Goal: Task Accomplishment & Management: Use online tool/utility

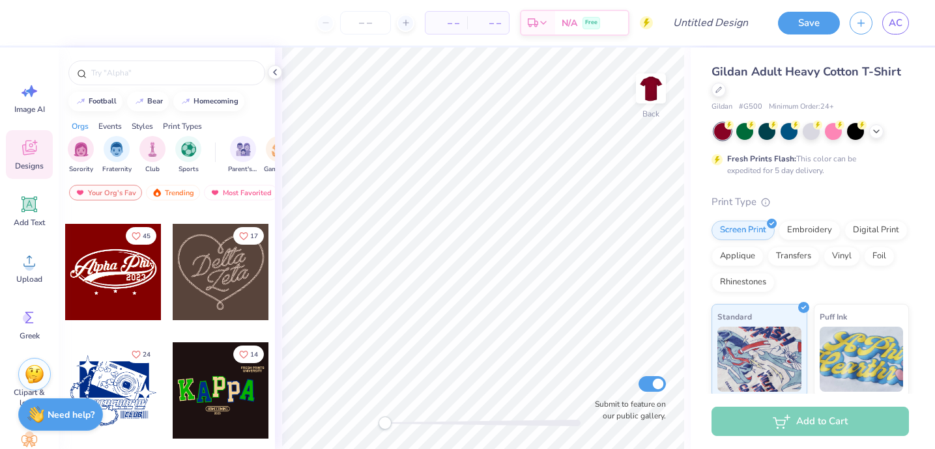
scroll to position [468, 0]
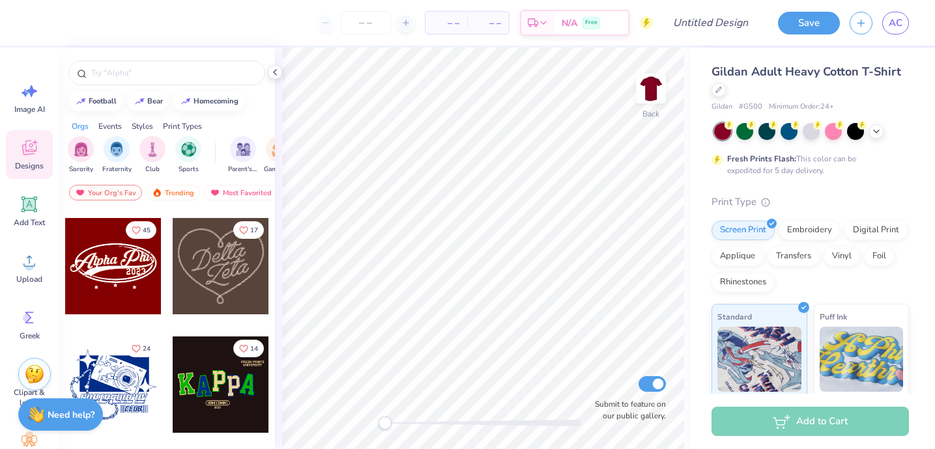
click at [129, 272] on div at bounding box center [113, 266] width 96 height 96
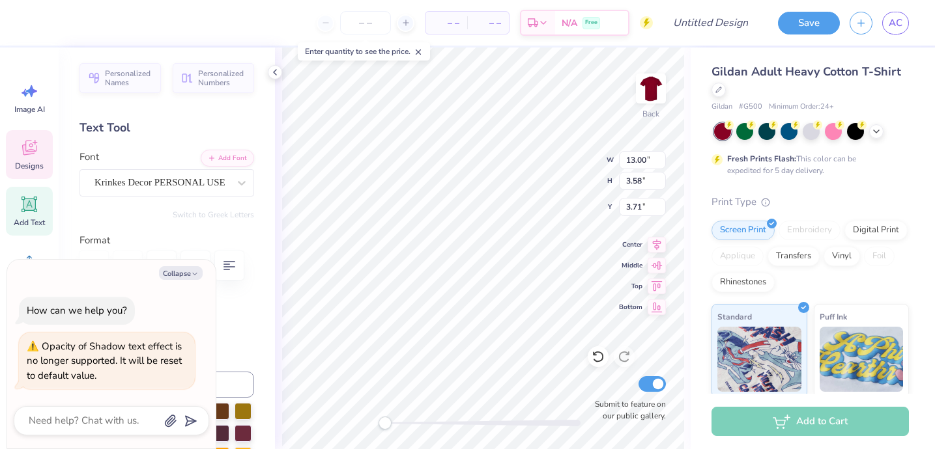
type textarea "x"
type textarea "T Phi0"
type textarea "x"
type textarea "Th Phi0"
type textarea "x"
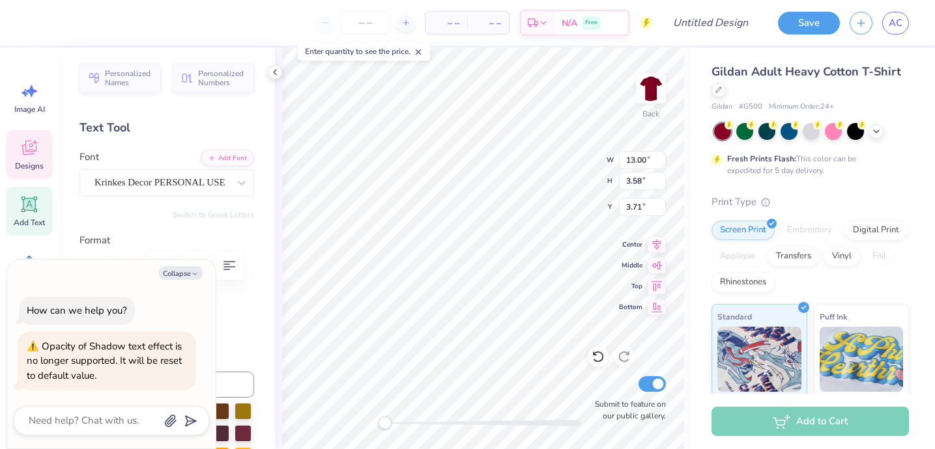
type textarea "The Phi0"
type textarea "x"
type textarea "Thet Phi0"
type textarea "x"
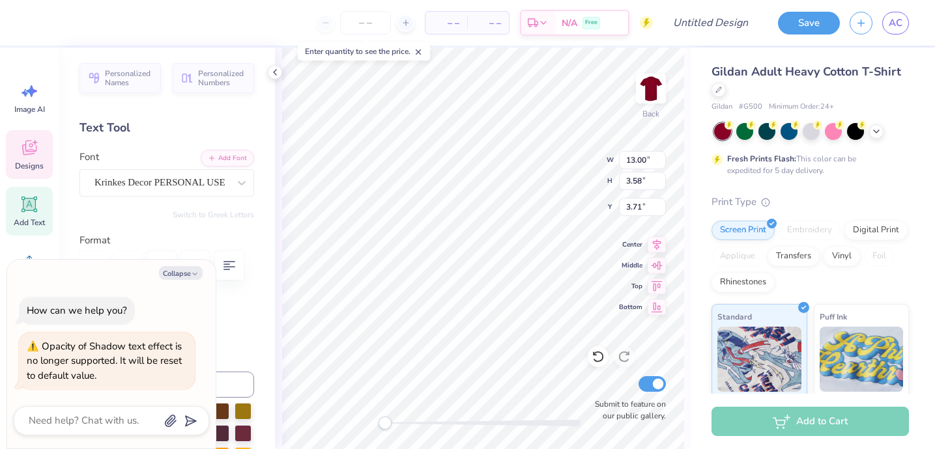
type textarea "Theta Phi0"
type textarea "x"
type textarea "Theta T"
type textarea "x"
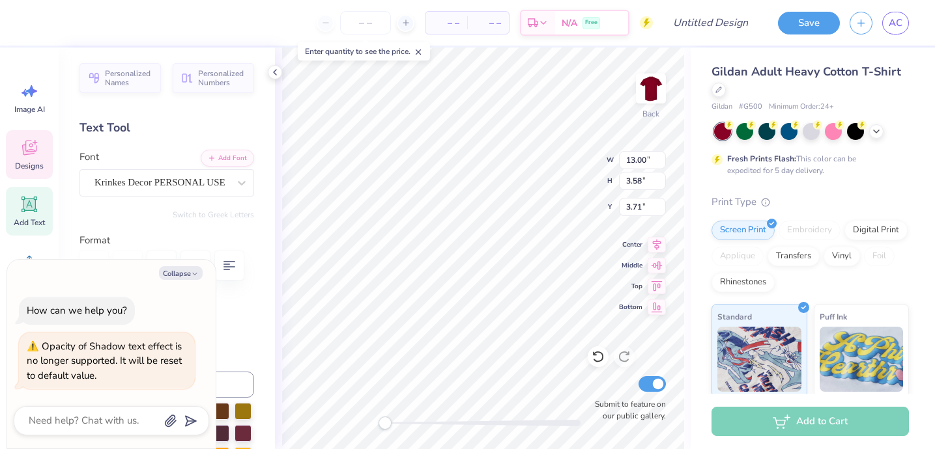
type textarea "Theta Tau"
type textarea "x"
type input "2.95"
type input "1.10"
type input "6.74"
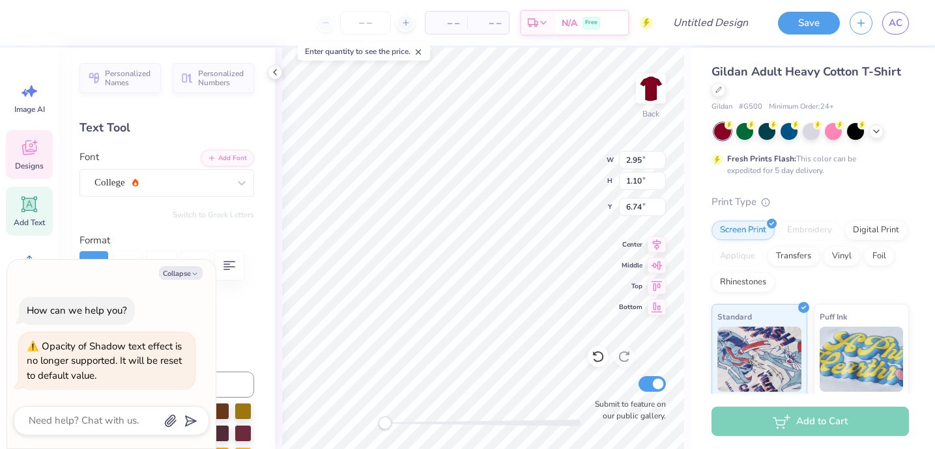
scroll to position [0, 0]
type textarea "x"
type textarea "2025"
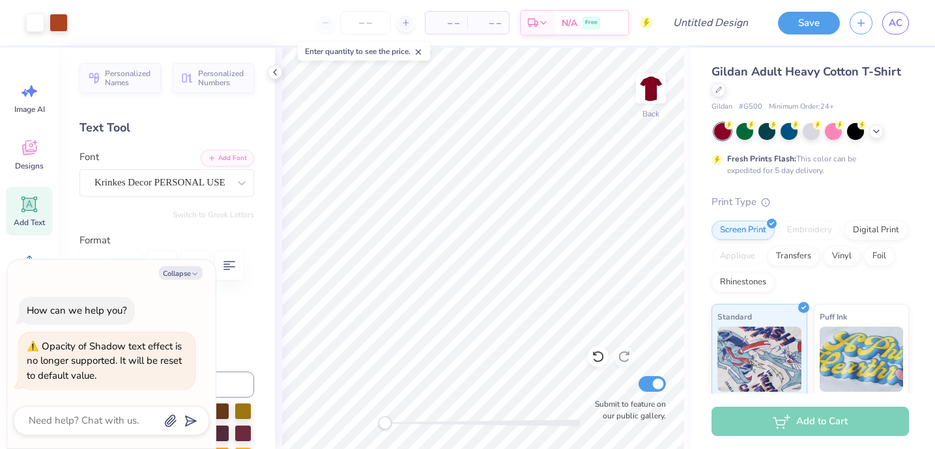
click at [832, 208] on div "Print Type" at bounding box center [809, 202] width 197 height 15
click at [818, 26] on button "Save" at bounding box center [809, 21] width 62 height 23
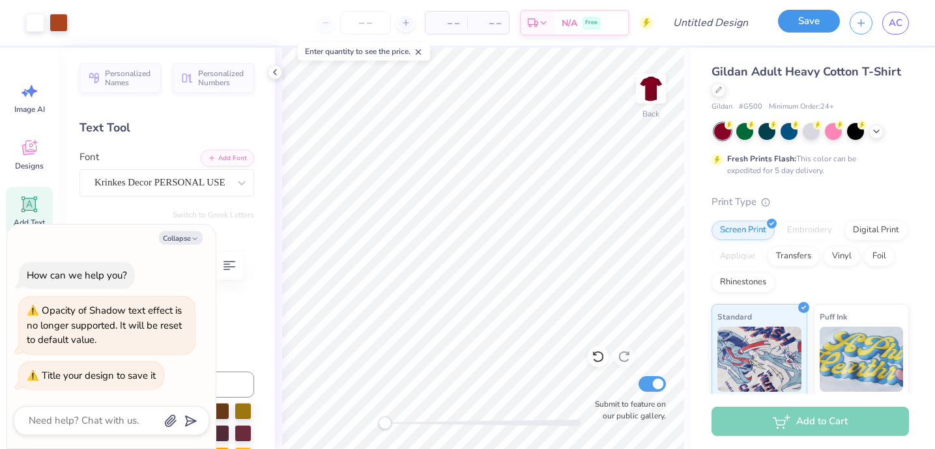
click at [799, 21] on button "Save" at bounding box center [809, 21] width 62 height 23
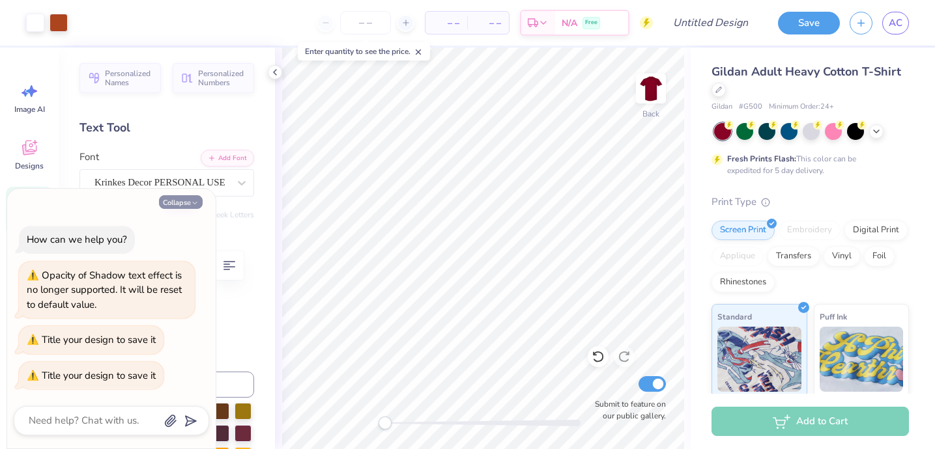
click at [184, 206] on button "Collapse" at bounding box center [181, 202] width 44 height 14
type textarea "x"
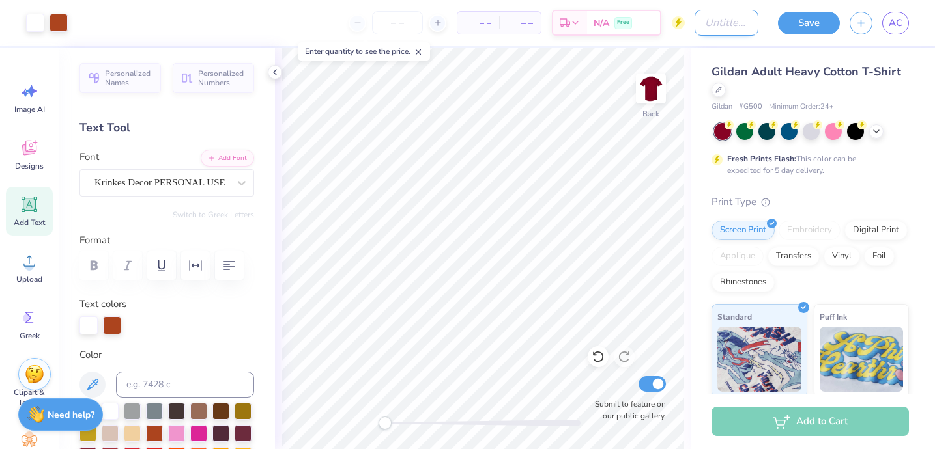
click at [708, 24] on input "Design Title" at bounding box center [726, 23] width 64 height 26
type input "T-Shirt"
click at [808, 29] on button "Save" at bounding box center [809, 21] width 62 height 23
click at [807, 20] on div "Save" at bounding box center [809, 23] width 62 height 23
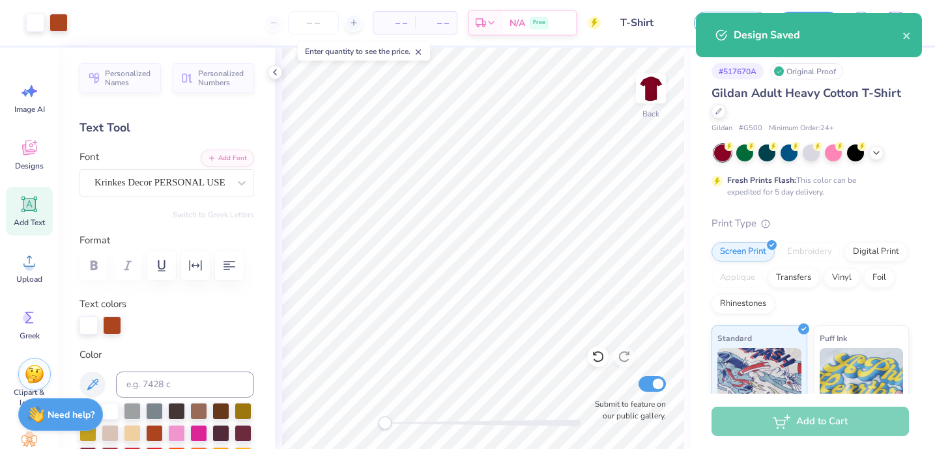
click at [901, 34] on div "Design Saved" at bounding box center [817, 35] width 169 height 16
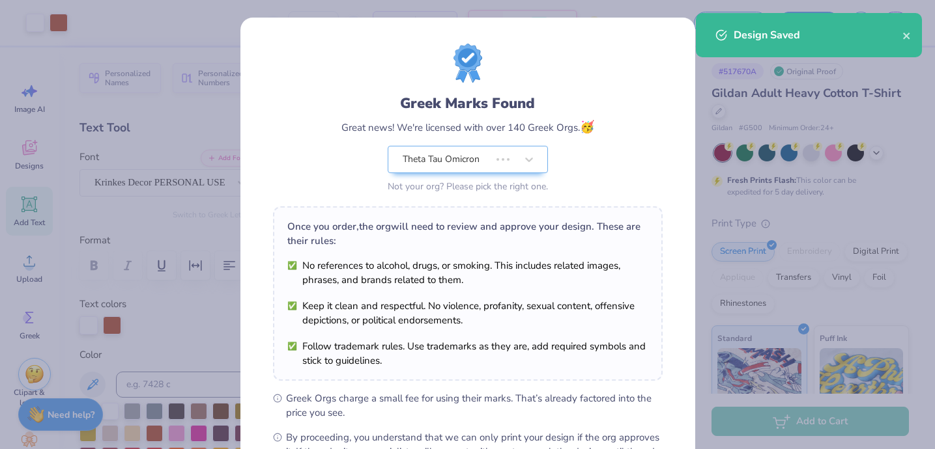
click at [911, 35] on div "Design Saved" at bounding box center [809, 35] width 226 height 44
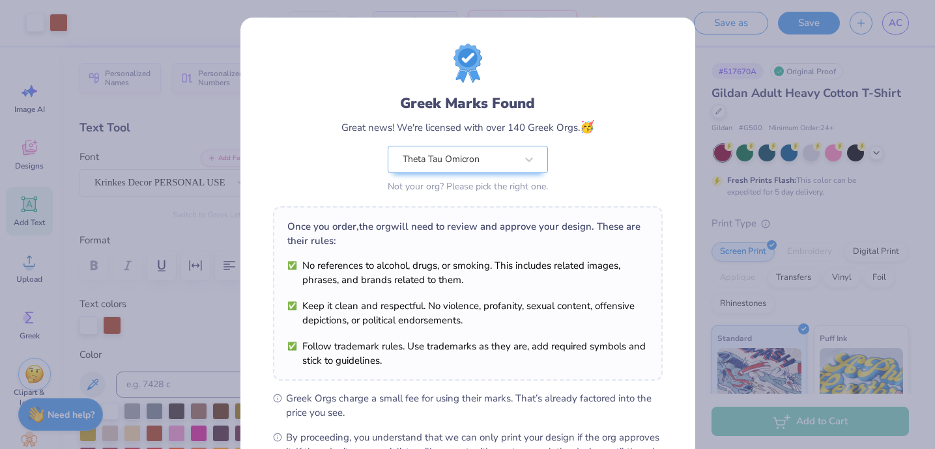
click at [907, 36] on div "Design Saved" at bounding box center [808, 39] width 231 height 59
click at [614, 15] on div "Greek Marks Found Great news! We're licensed with over 140 Greek Orgs. 🥳 Theta …" at bounding box center [467, 224] width 935 height 449
click at [731, 128] on div "Greek Marks Found Great news! We're licensed with over 140 Greek Orgs. 🥳 Theta …" at bounding box center [467, 224] width 935 height 449
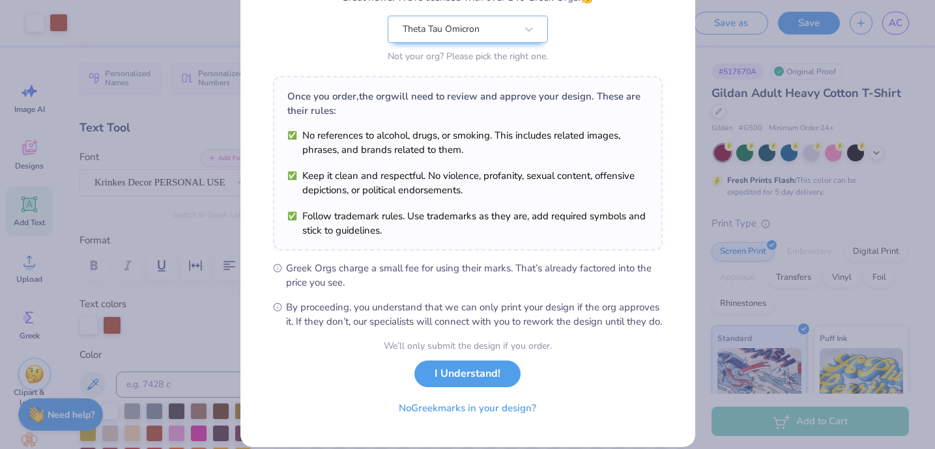
scroll to position [160, 0]
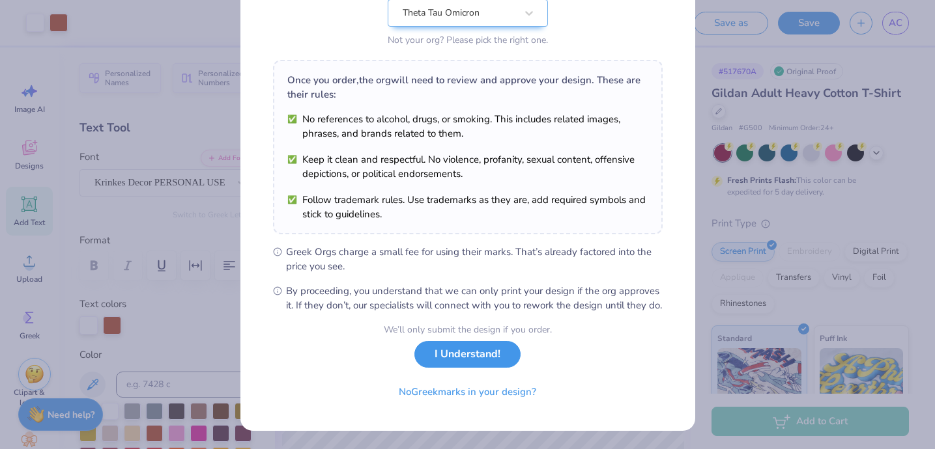
click at [489, 363] on button "I Understand!" at bounding box center [467, 354] width 106 height 27
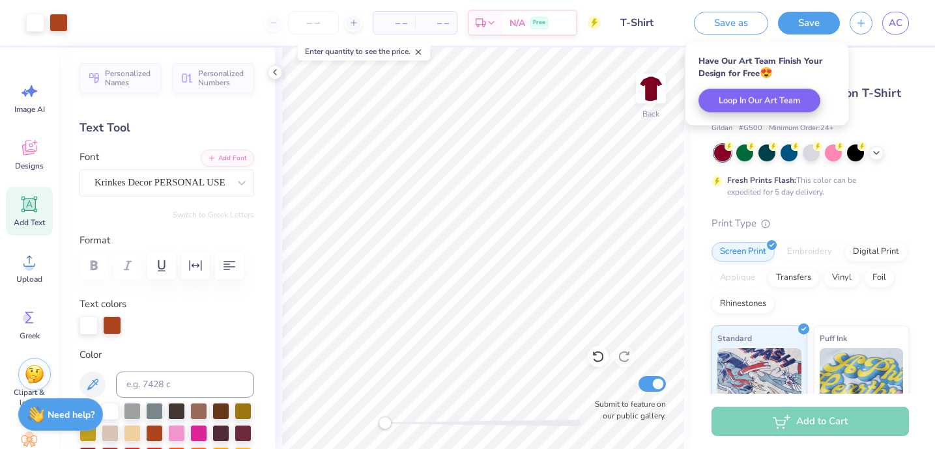
scroll to position [0, 0]
click at [817, 153] on div at bounding box center [811, 151] width 17 height 17
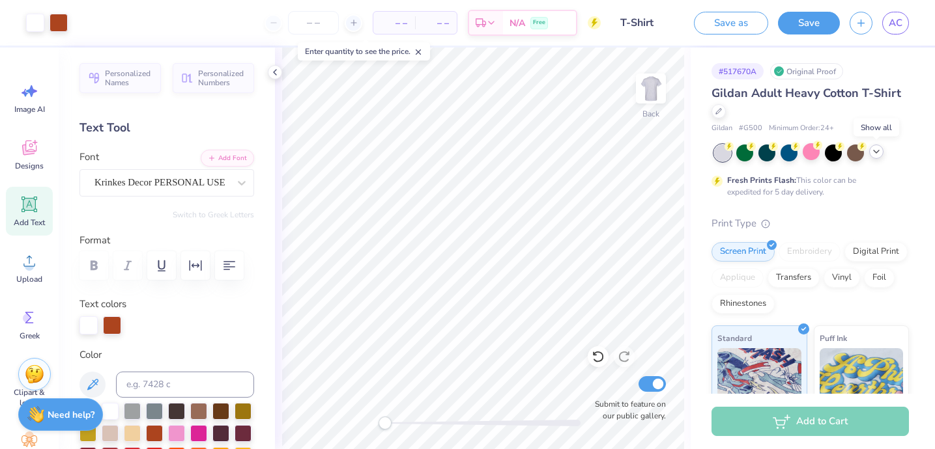
click at [882, 150] on div at bounding box center [876, 152] width 14 height 14
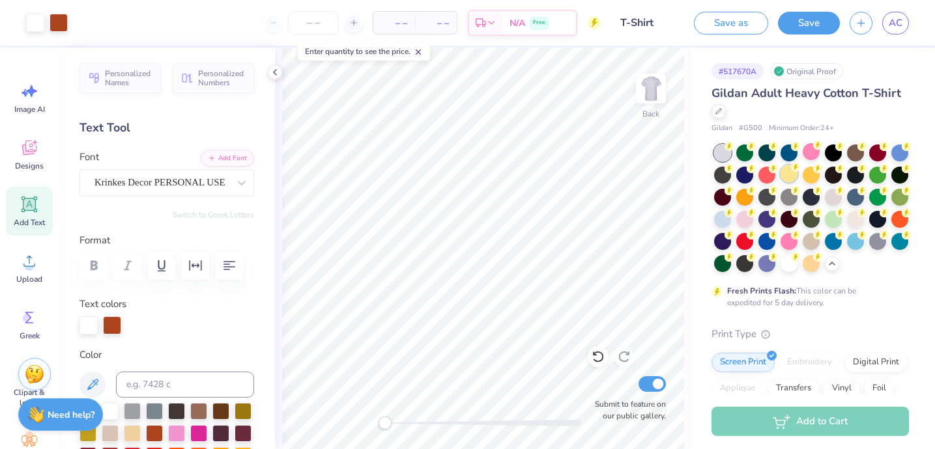
click at [789, 175] on div at bounding box center [788, 173] width 17 height 17
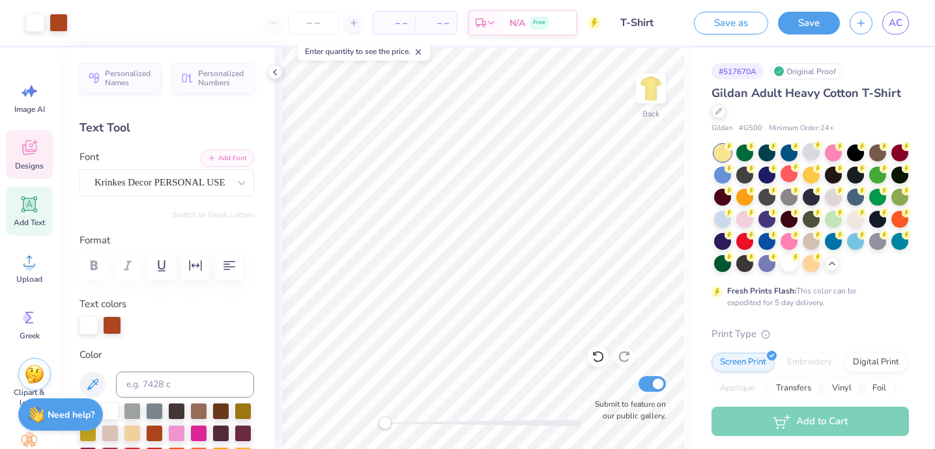
click at [35, 152] on icon at bounding box center [30, 148] width 20 height 20
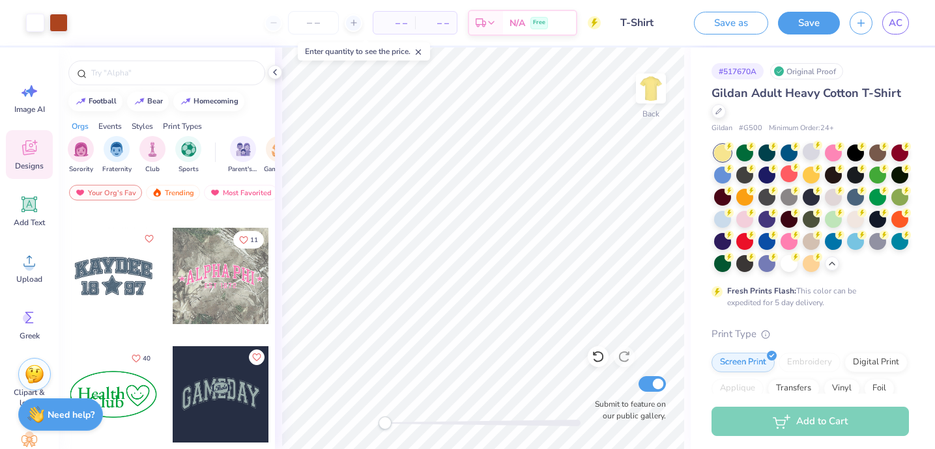
scroll to position [1998, 0]
click at [241, 276] on div at bounding box center [221, 277] width 96 height 96
type input "12.44"
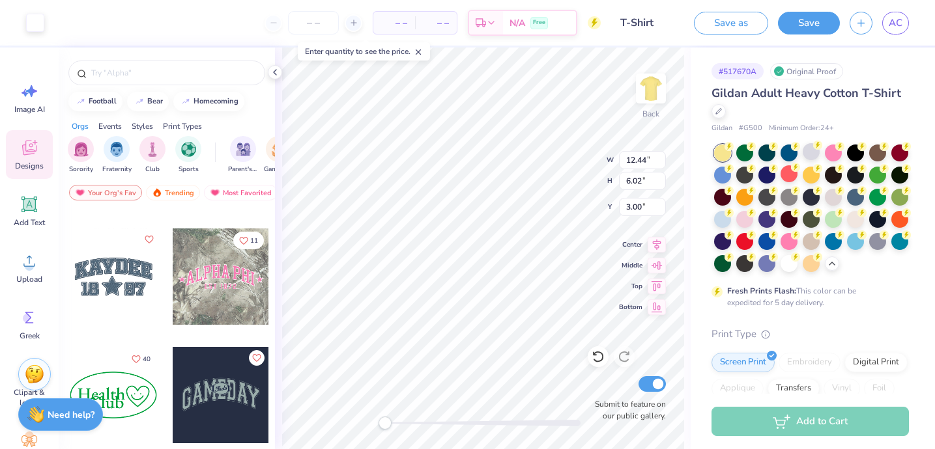
type input "6.02"
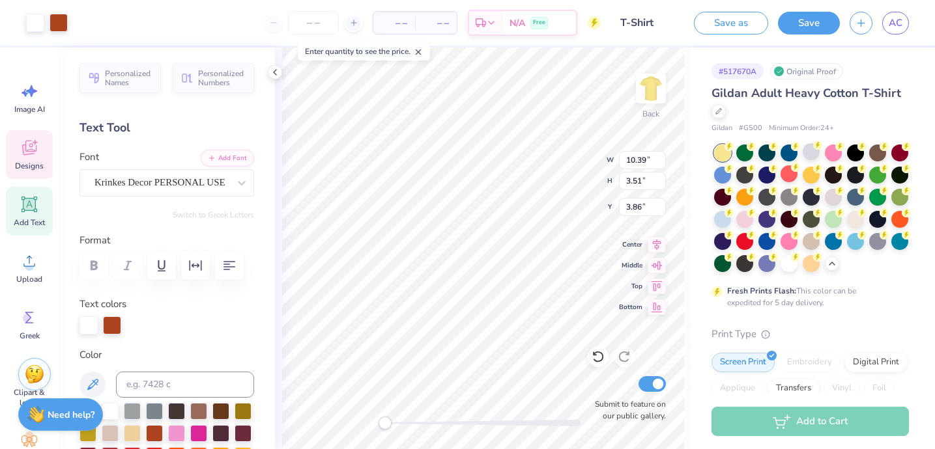
type input "10.39"
type input "3.51"
type input "3.86"
type textarea "Theta Tau"
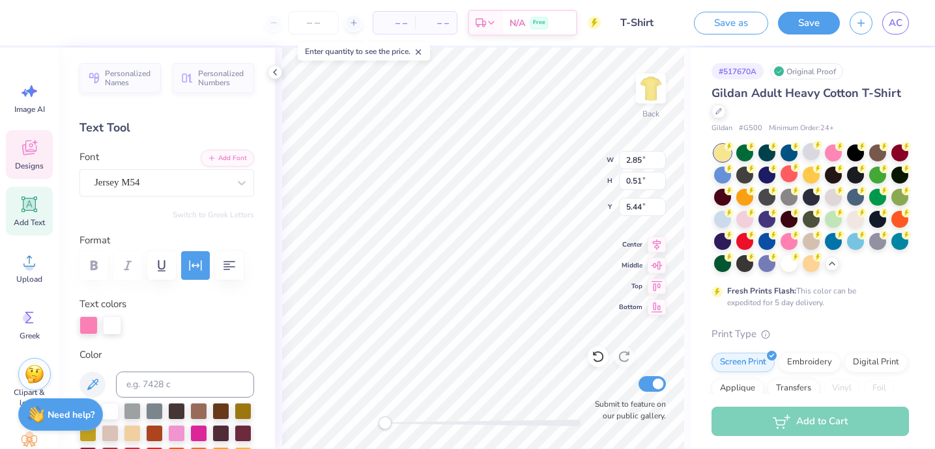
scroll to position [0, 0]
type textarea "est 1904"
type input "6.33"
type input "1.93"
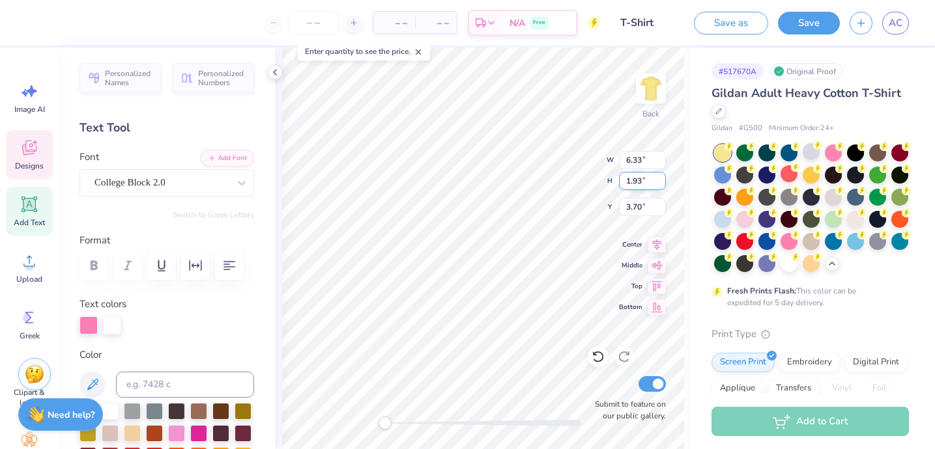
type input "3.70"
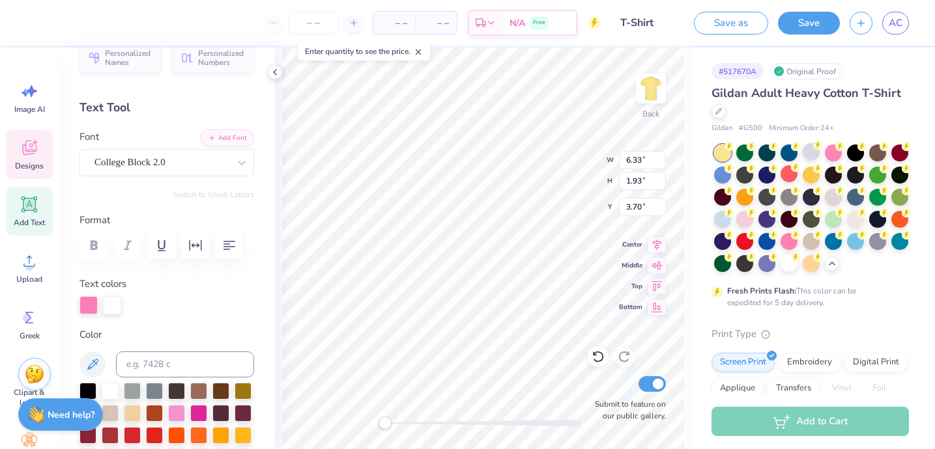
scroll to position [20, 0]
click at [176, 396] on div at bounding box center [176, 390] width 17 height 17
type input "0.80"
type input "0.76"
type input "4.66"
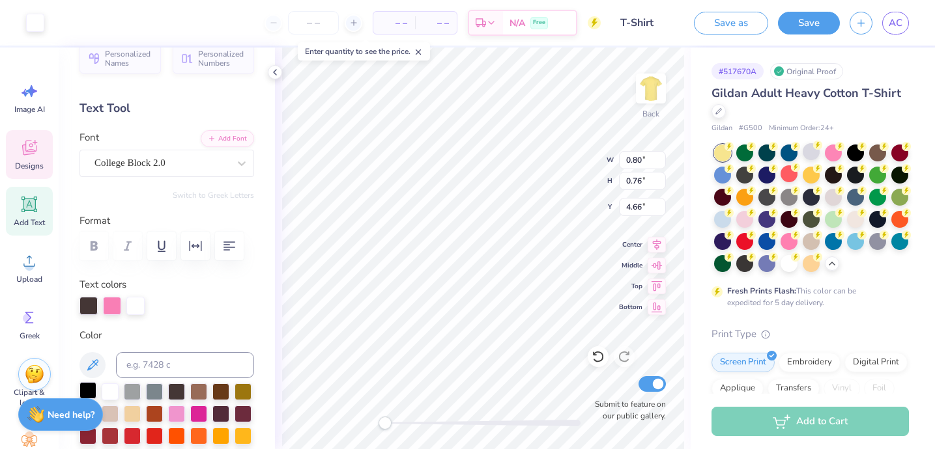
click at [93, 389] on div at bounding box center [87, 390] width 17 height 17
click at [91, 389] on div at bounding box center [87, 390] width 17 height 17
click at [87, 307] on div at bounding box center [88, 305] width 18 height 18
click at [87, 307] on div at bounding box center [88, 306] width 18 height 18
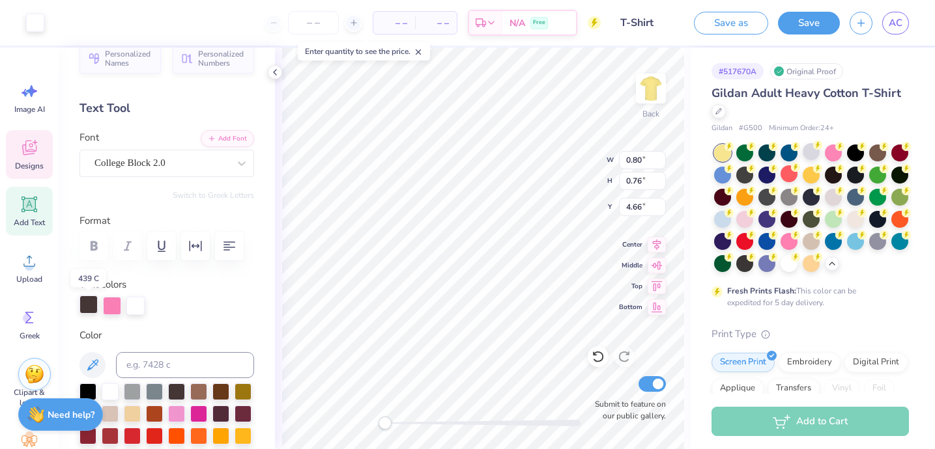
click at [87, 307] on div at bounding box center [88, 305] width 18 height 18
click at [884, 23] on link "AC" at bounding box center [895, 23] width 27 height 23
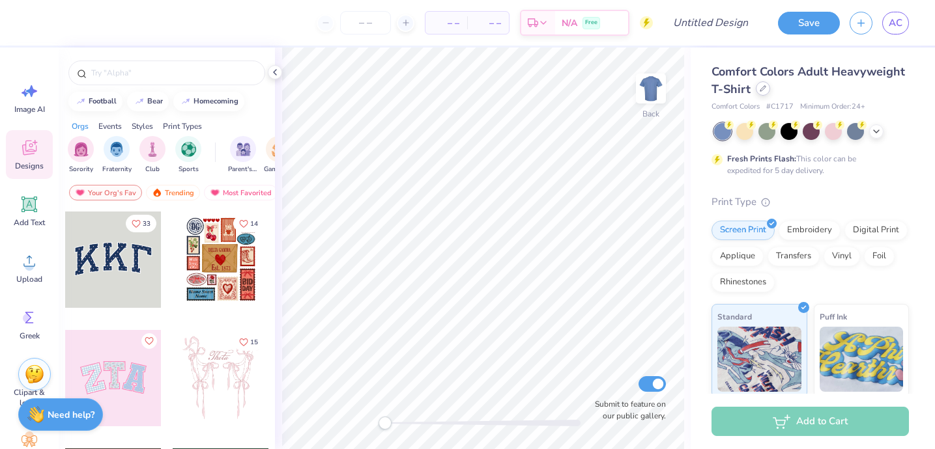
click at [763, 92] on div at bounding box center [763, 88] width 14 height 14
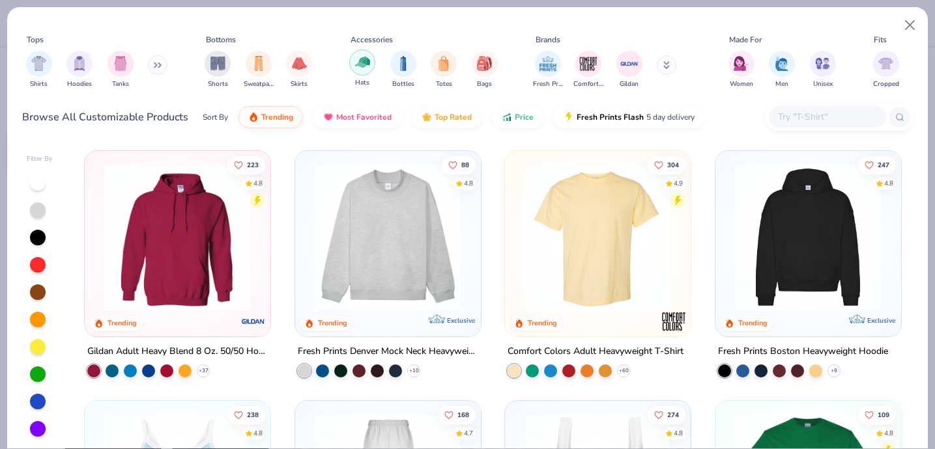
click at [364, 72] on div "filter for Hats" at bounding box center [362, 63] width 26 height 26
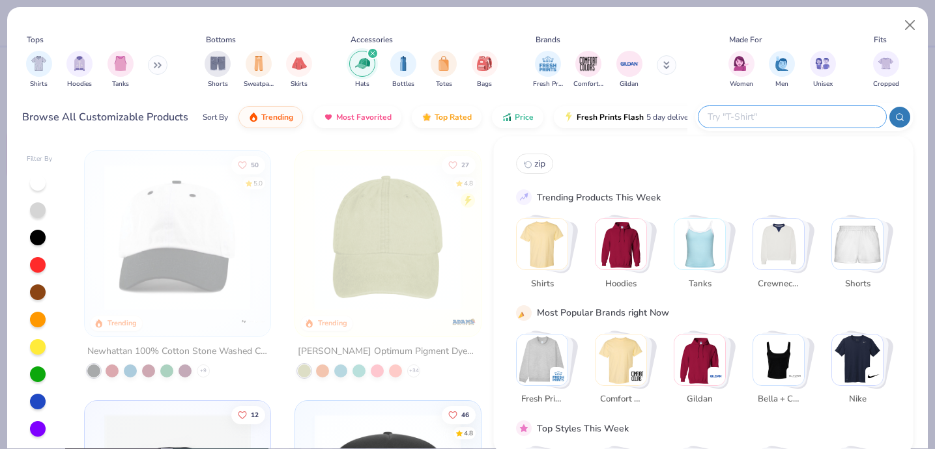
click at [834, 121] on input "text" at bounding box center [791, 116] width 171 height 15
type input "distressed hat"
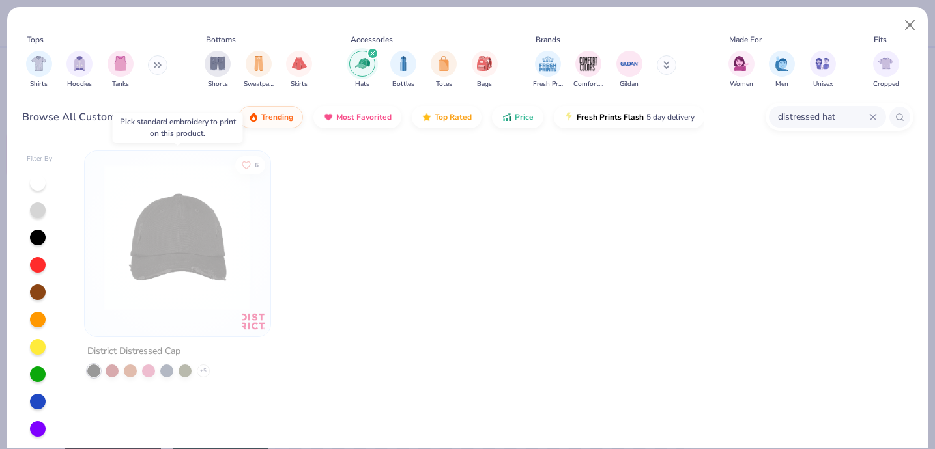
click at [126, 295] on img at bounding box center [177, 237] width 159 height 147
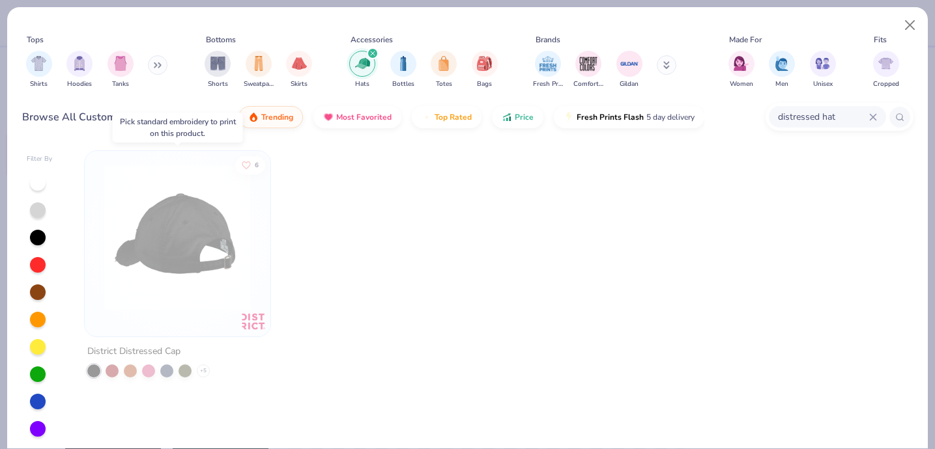
click at [98, 281] on img at bounding box center [18, 237] width 159 height 147
click at [175, 281] on div at bounding box center [178, 237] width 478 height 147
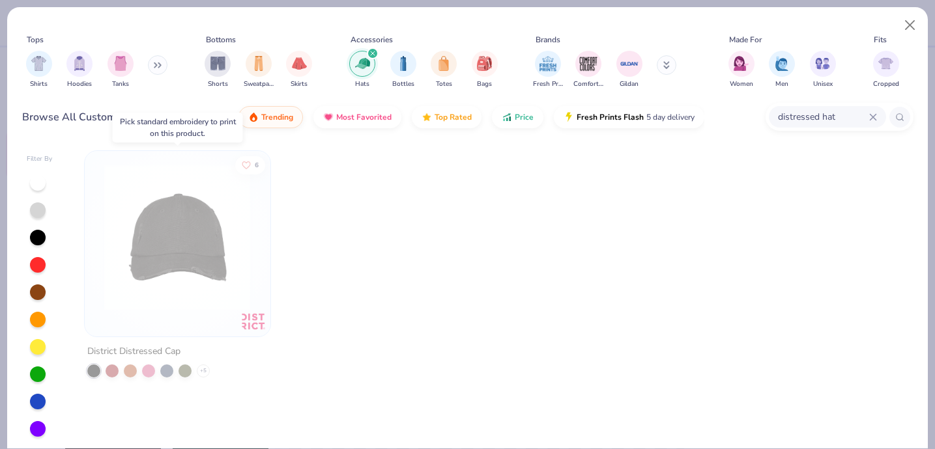
click at [185, 309] on div at bounding box center [177, 241] width 173 height 166
click at [199, 178] on img at bounding box center [177, 237] width 159 height 147
click at [149, 251] on img at bounding box center [177, 237] width 159 height 147
click at [911, 16] on button "Close" at bounding box center [910, 25] width 25 height 25
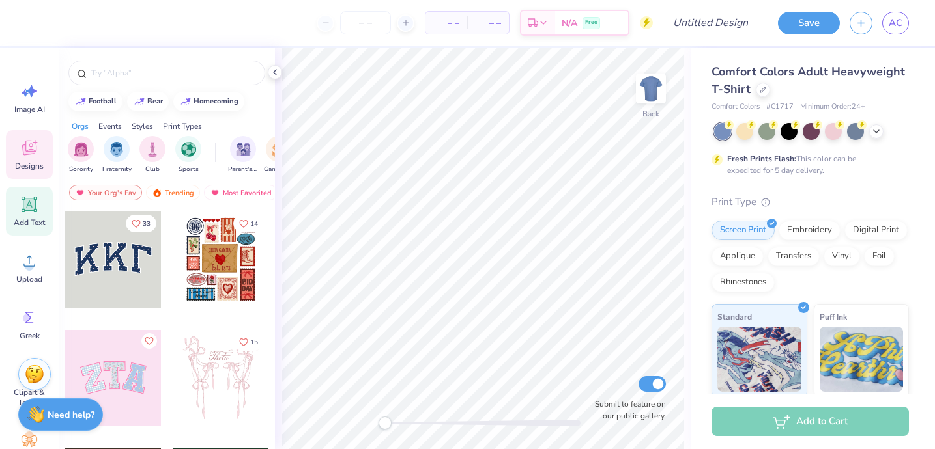
click at [22, 210] on icon at bounding box center [30, 205] width 20 height 20
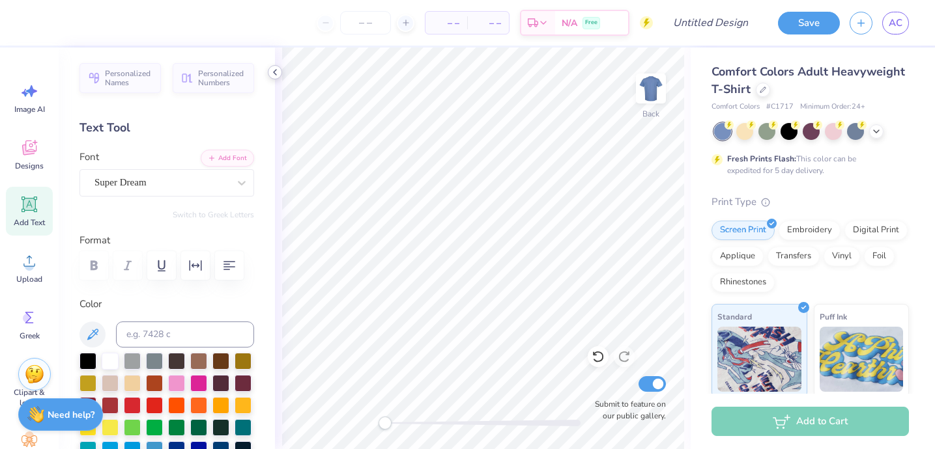
click at [274, 71] on icon at bounding box center [275, 72] width 10 height 10
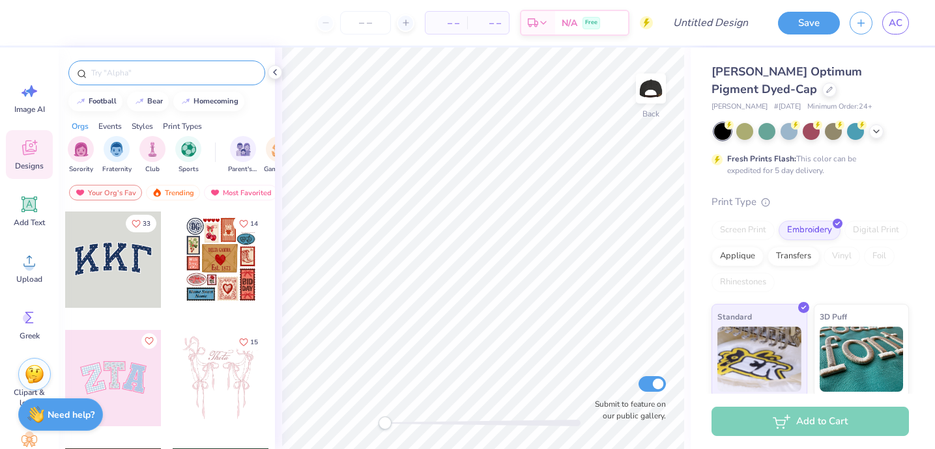
click at [150, 76] on input "text" at bounding box center [173, 72] width 167 height 13
type input "rose"
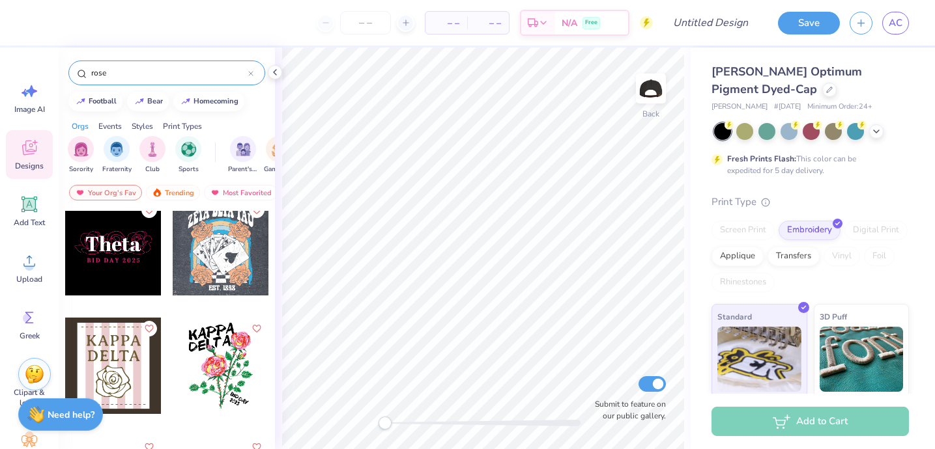
scroll to position [1315, 0]
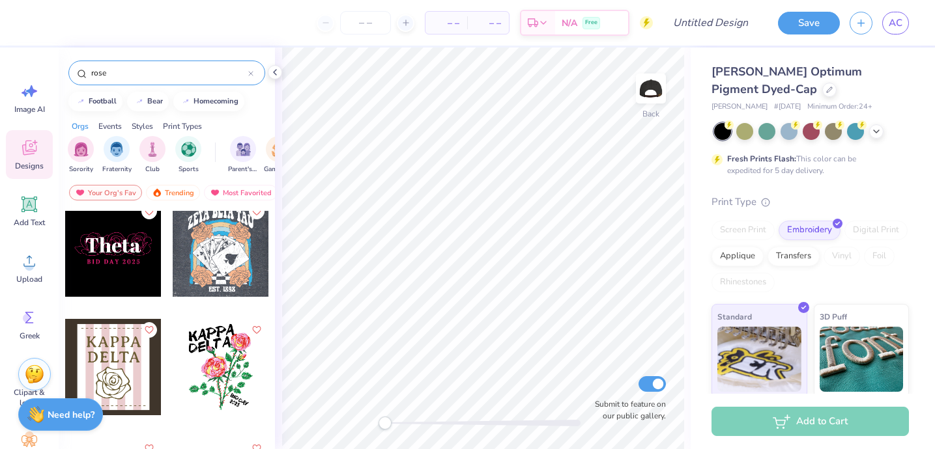
click at [113, 255] on div at bounding box center [113, 249] width 96 height 96
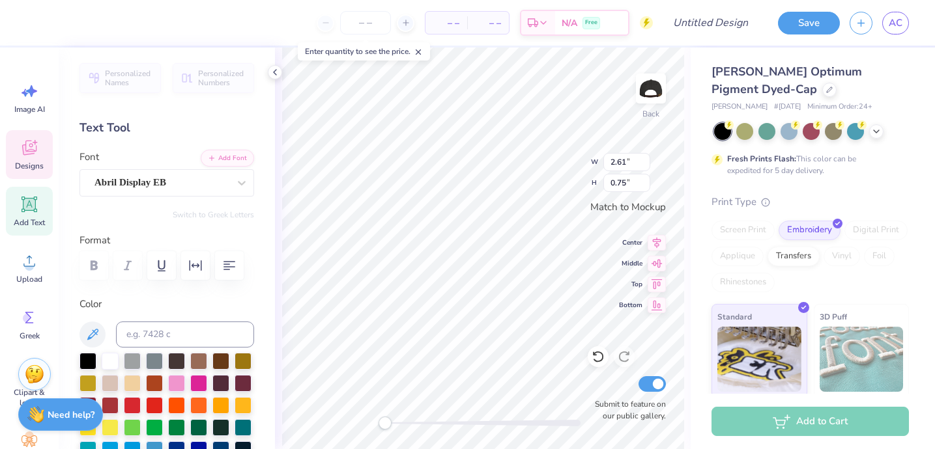
scroll to position [0, 1]
type textarea "Theta Tau"
click at [106, 402] on div at bounding box center [110, 404] width 17 height 17
type input "4.48"
type input "0.74"
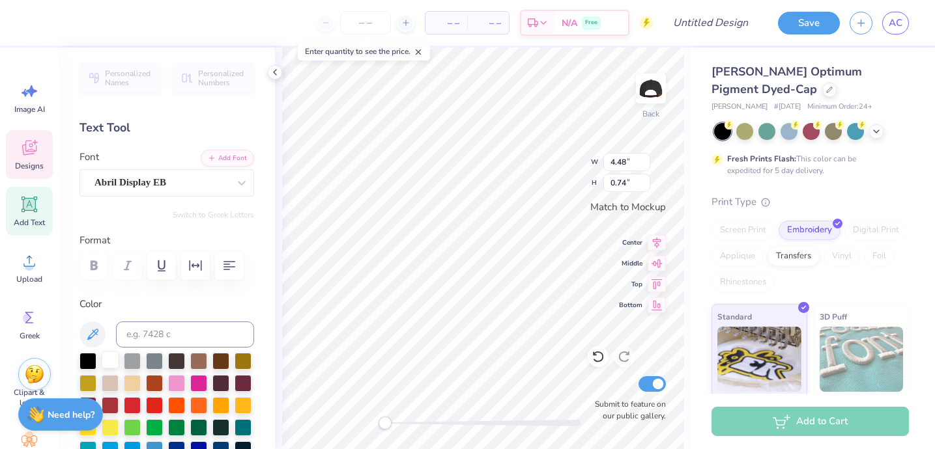
click at [109, 364] on div at bounding box center [110, 360] width 17 height 17
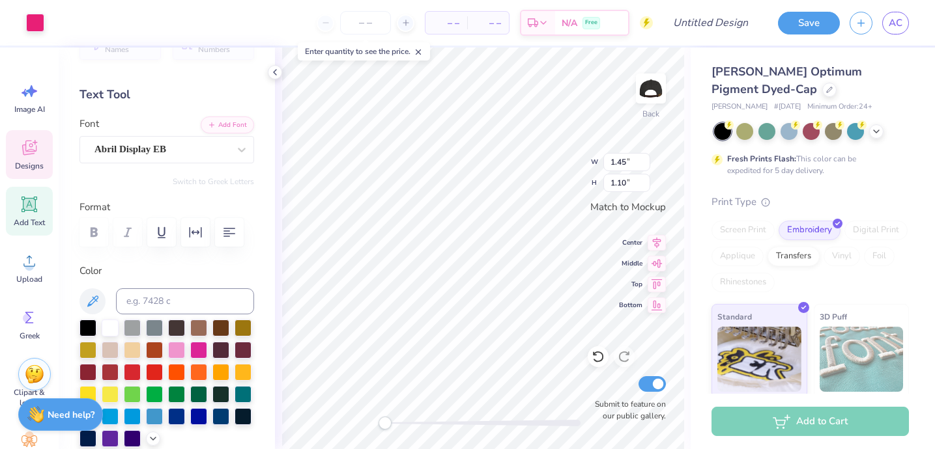
scroll to position [42, 0]
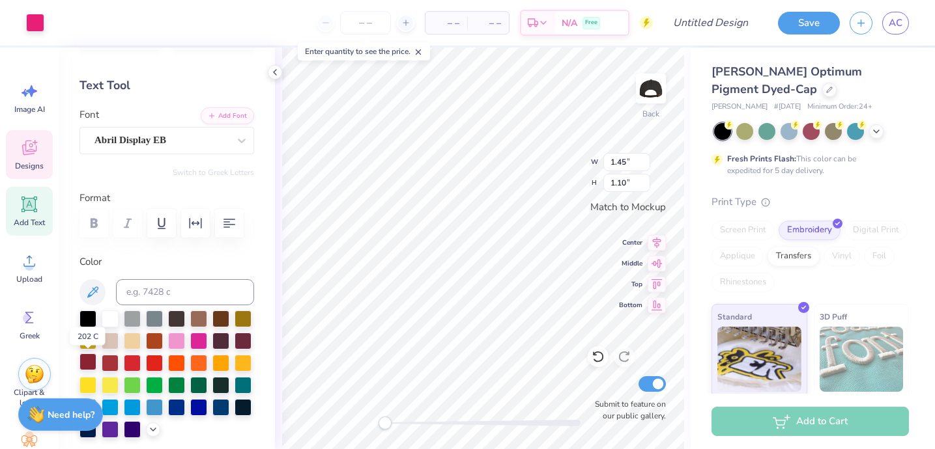
click at [92, 363] on div at bounding box center [87, 362] width 17 height 17
click at [107, 313] on div at bounding box center [110, 317] width 17 height 17
type input "4.48"
type input "0.74"
type input "1.25"
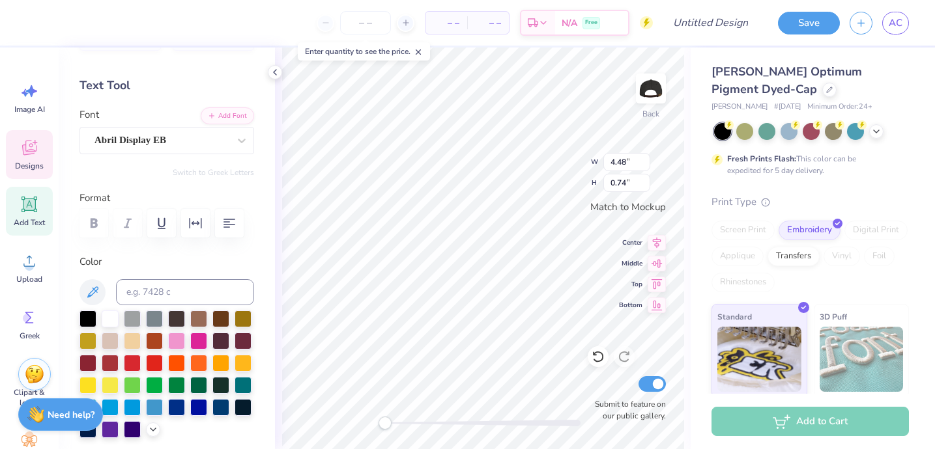
type input "1.12"
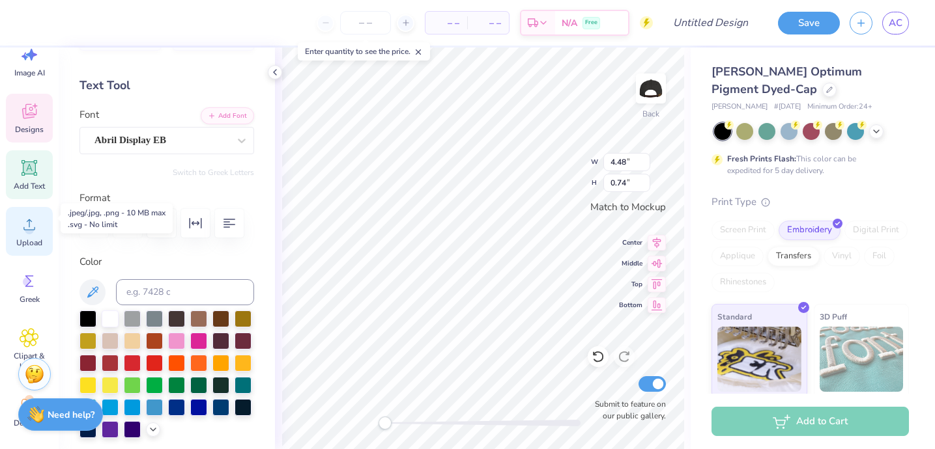
scroll to position [50, 0]
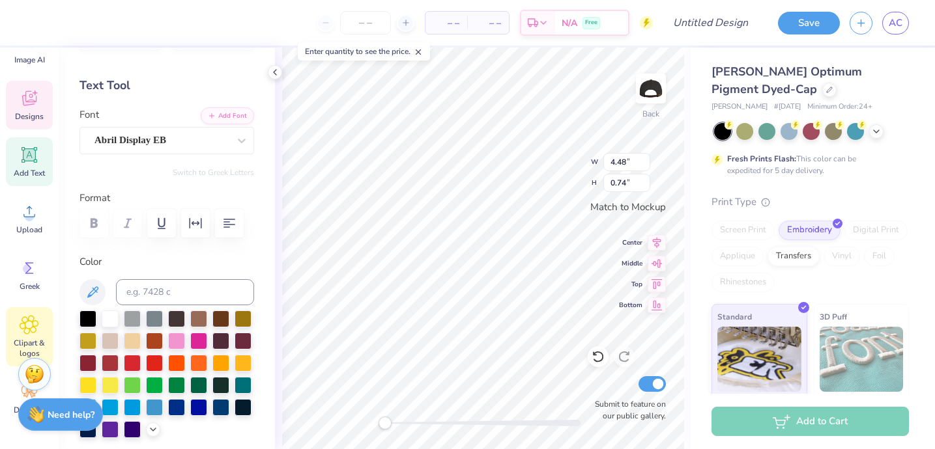
click at [32, 337] on div "Clipart & logos" at bounding box center [29, 336] width 47 height 59
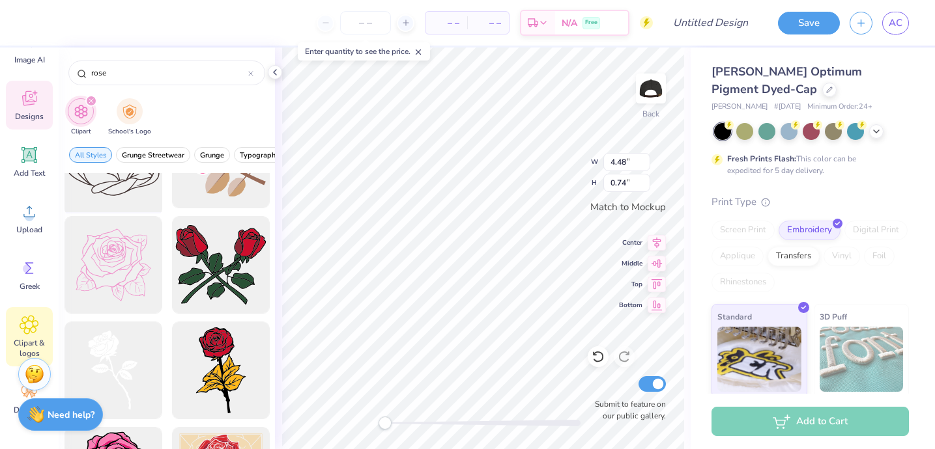
scroll to position [61, 0]
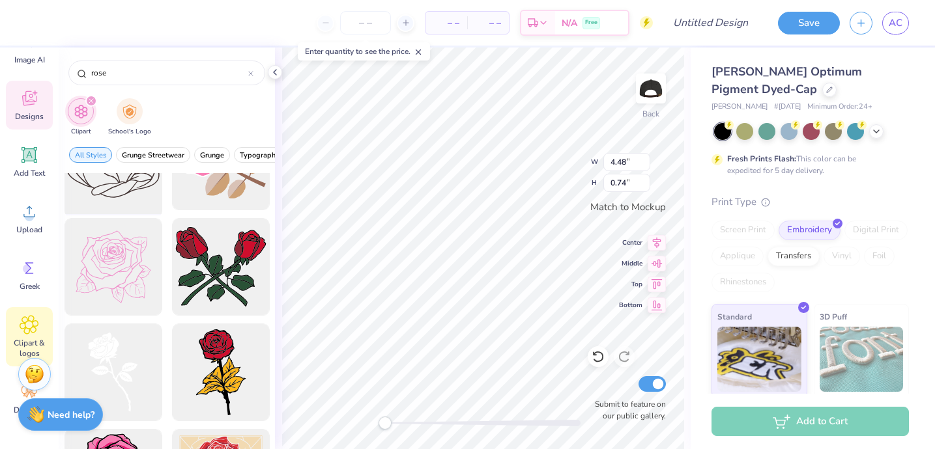
click at [114, 192] on div at bounding box center [112, 161] width 107 height 107
drag, startPoint x: 148, startPoint y: 68, endPoint x: 90, endPoint y: 61, distance: 58.4
click at [90, 62] on div "rose" at bounding box center [166, 73] width 197 height 25
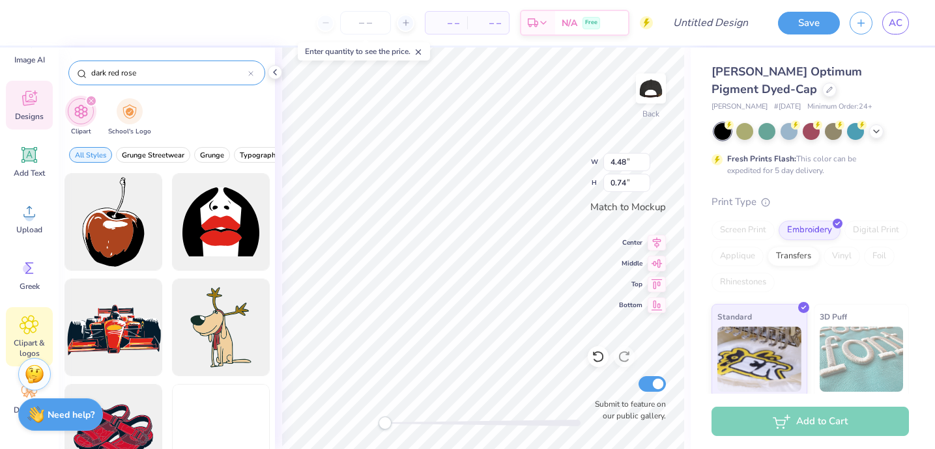
type input "dark red rose"
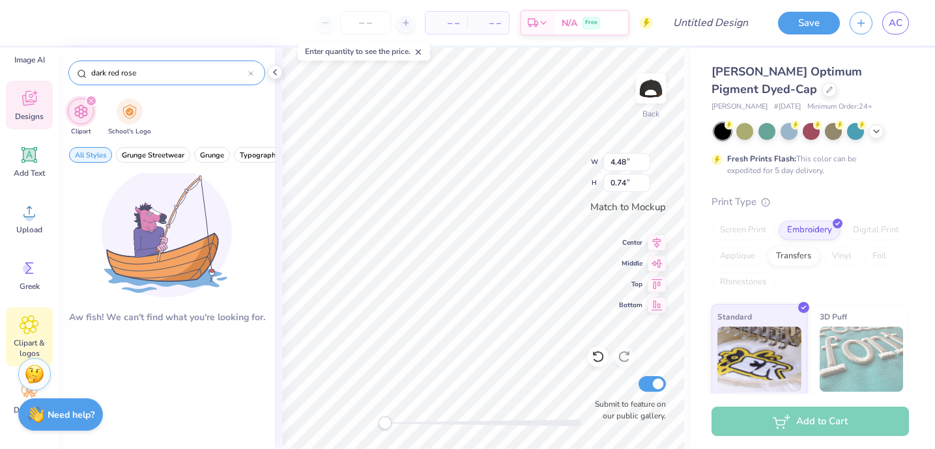
click at [197, 76] on input "dark red rose" at bounding box center [169, 72] width 158 height 13
drag, startPoint x: 197, startPoint y: 76, endPoint x: 79, endPoint y: 66, distance: 117.7
click at [79, 66] on div "dark red rose" at bounding box center [166, 73] width 197 height 25
type input "red rose"
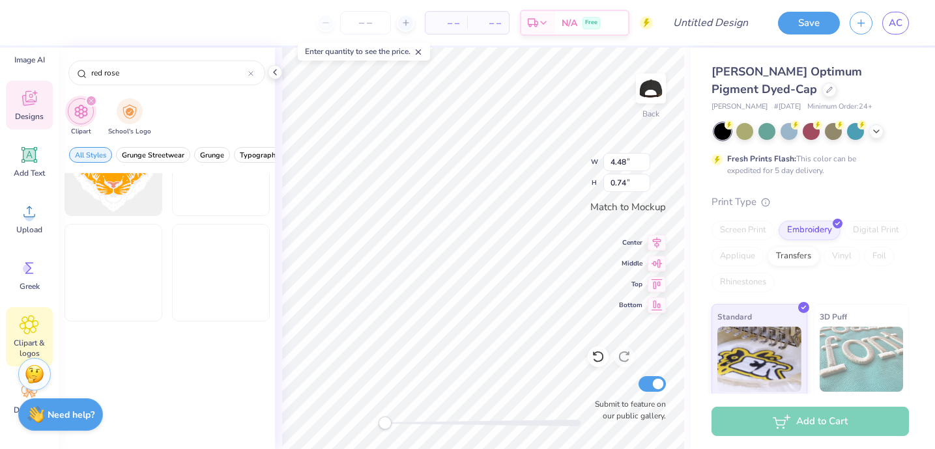
scroll to position [0, 0]
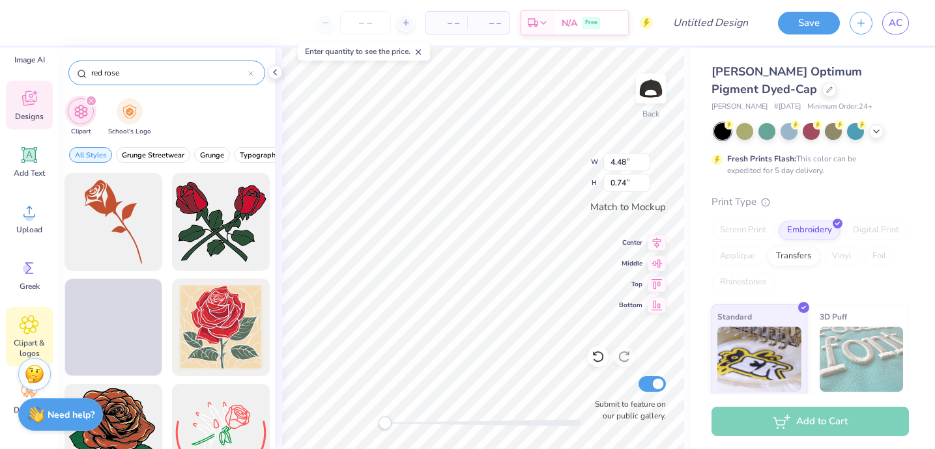
click at [251, 74] on icon at bounding box center [250, 73] width 5 height 5
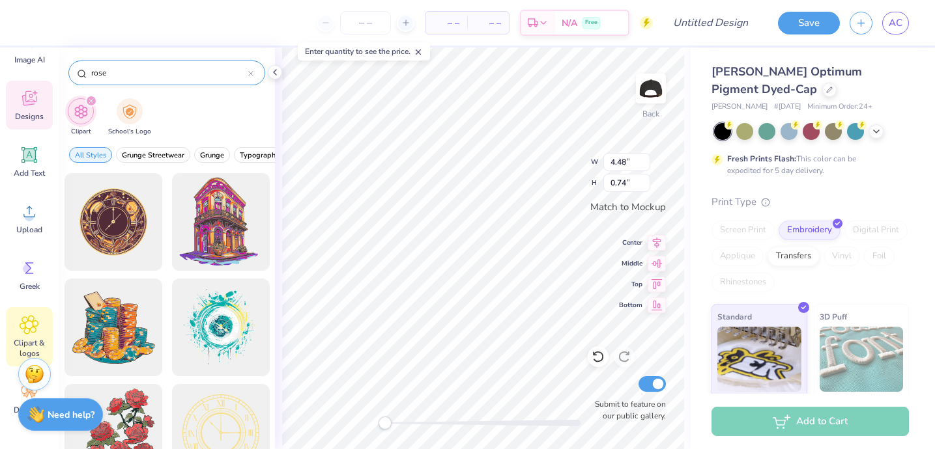
type input "rose"
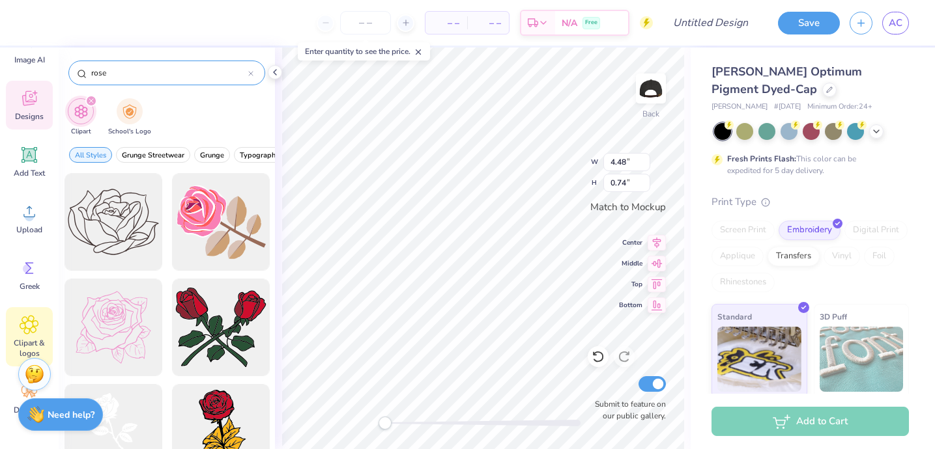
click at [92, 100] on icon "filter for Clipart" at bounding box center [91, 100] width 5 height 5
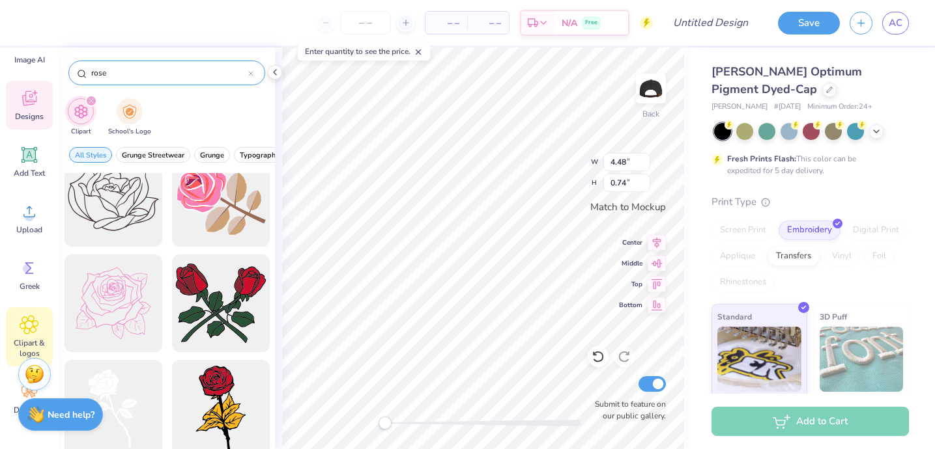
scroll to position [21, 0]
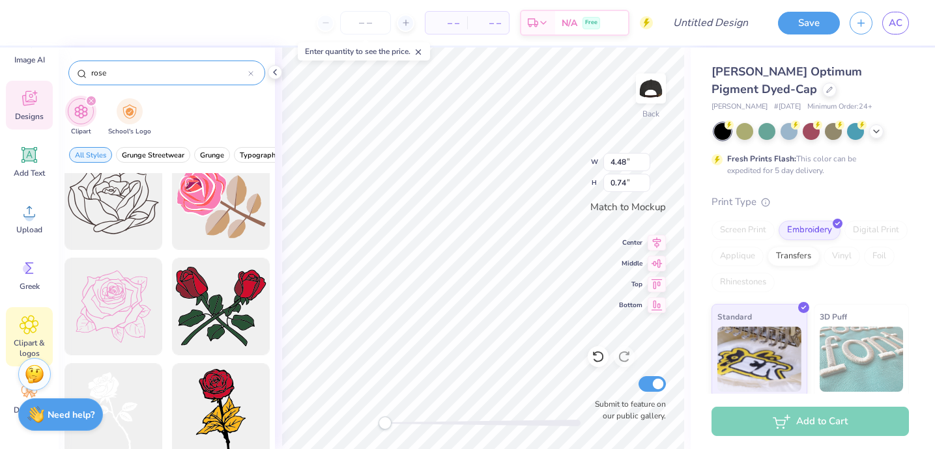
click at [125, 218] on div at bounding box center [113, 201] width 98 height 98
click at [125, 217] on div at bounding box center [112, 201] width 107 height 107
drag, startPoint x: 125, startPoint y: 217, endPoint x: 149, endPoint y: 214, distance: 24.2
click at [149, 214] on div at bounding box center [112, 201] width 107 height 107
click at [101, 212] on div at bounding box center [112, 201] width 107 height 107
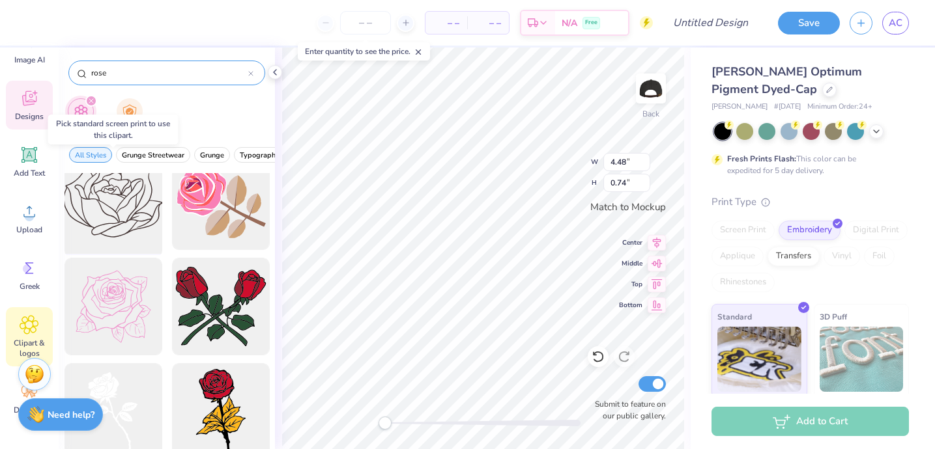
click at [101, 212] on div at bounding box center [112, 201] width 107 height 107
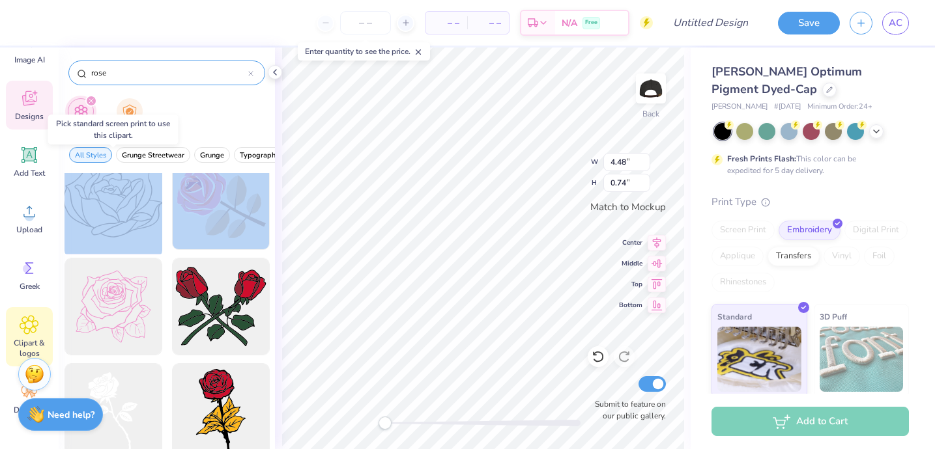
click at [101, 212] on div at bounding box center [112, 201] width 107 height 107
click at [122, 212] on div at bounding box center [112, 201] width 107 height 107
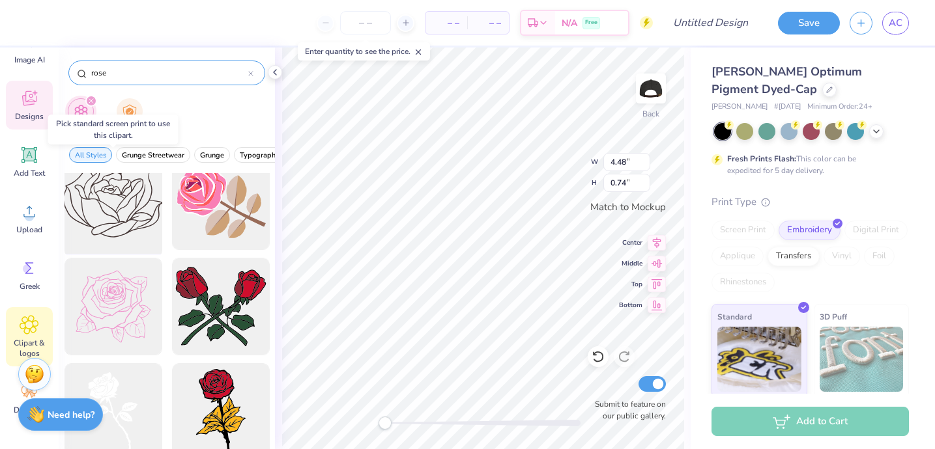
click at [122, 212] on div at bounding box center [112, 201] width 107 height 107
click at [155, 199] on div at bounding box center [112, 201] width 107 height 107
click at [114, 199] on div at bounding box center [112, 201] width 107 height 107
click at [113, 199] on div at bounding box center [112, 201] width 107 height 107
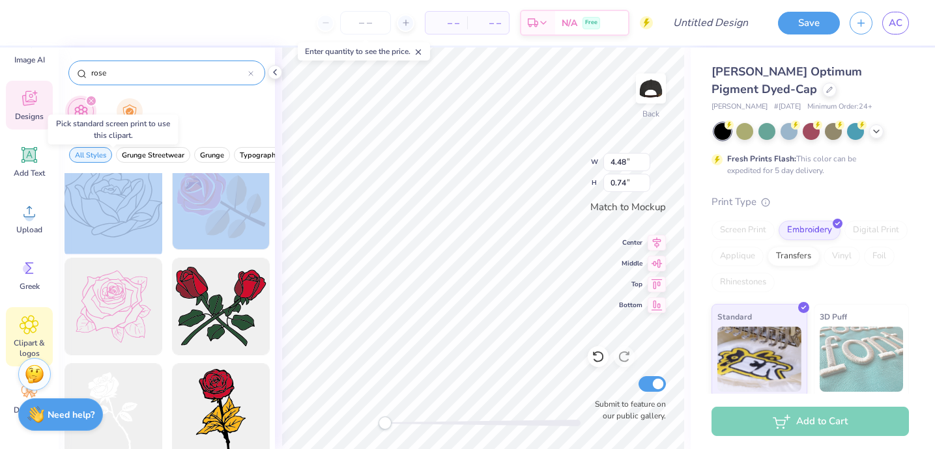
click at [113, 198] on div at bounding box center [112, 201] width 107 height 107
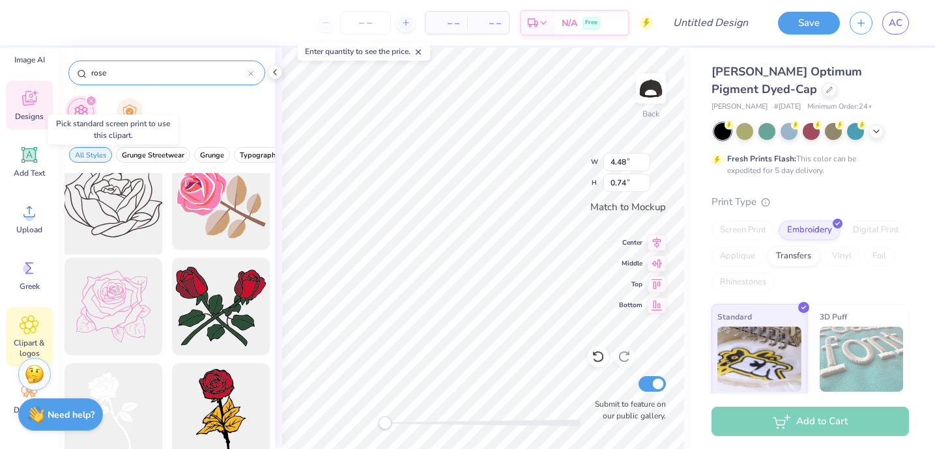
click at [113, 198] on div at bounding box center [112, 201] width 107 height 107
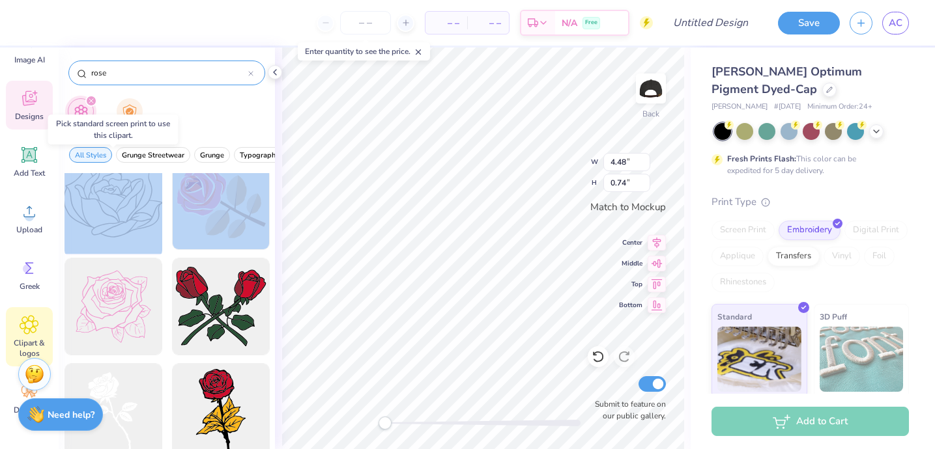
click at [113, 198] on div at bounding box center [112, 201] width 107 height 107
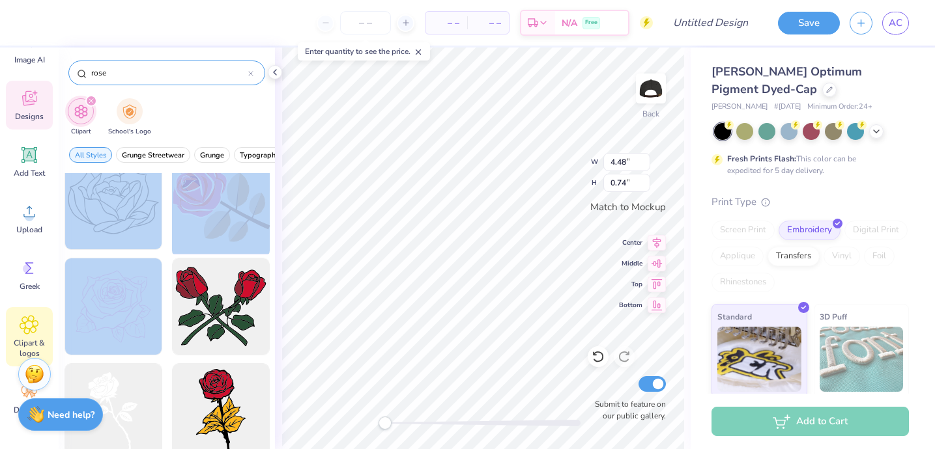
drag, startPoint x: 113, startPoint y: 202, endPoint x: 175, endPoint y: 202, distance: 61.2
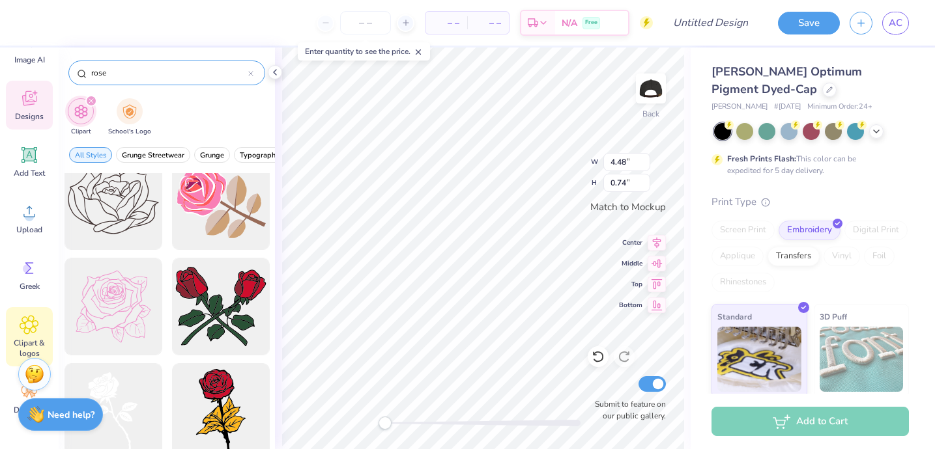
click at [186, 111] on div "Clipart School's Logo" at bounding box center [167, 118] width 216 height 49
click at [128, 327] on div at bounding box center [112, 306] width 107 height 107
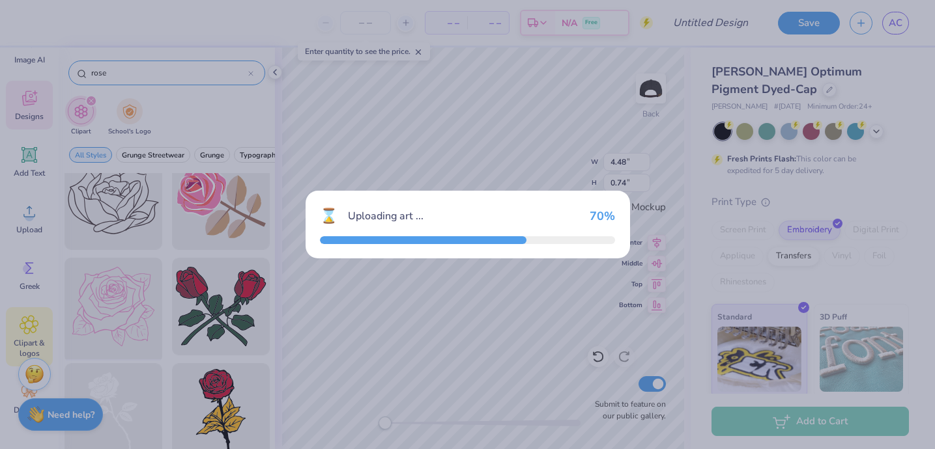
type input "2.05"
type input "1.98"
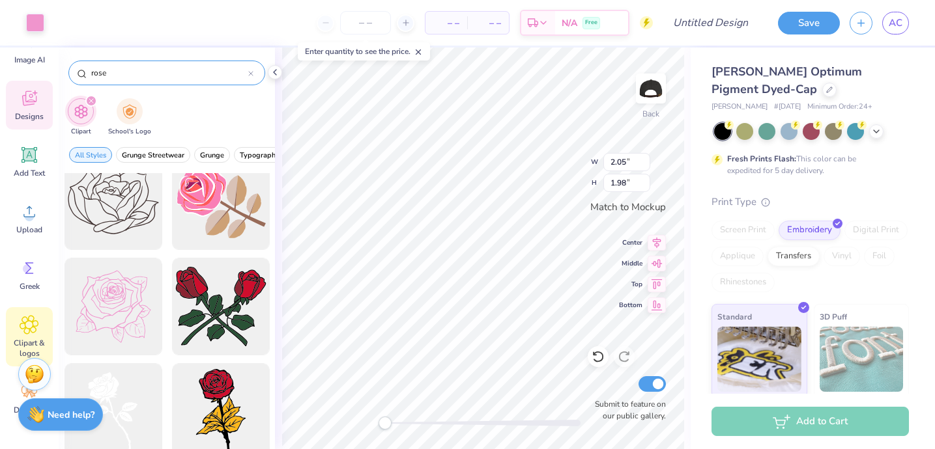
click at [34, 95] on icon at bounding box center [30, 99] width 20 height 20
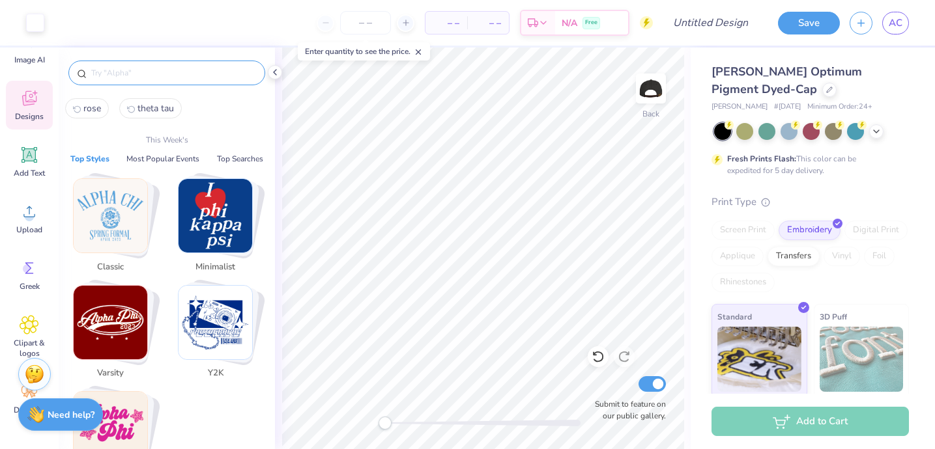
click at [114, 76] on input "text" at bounding box center [173, 72] width 167 height 13
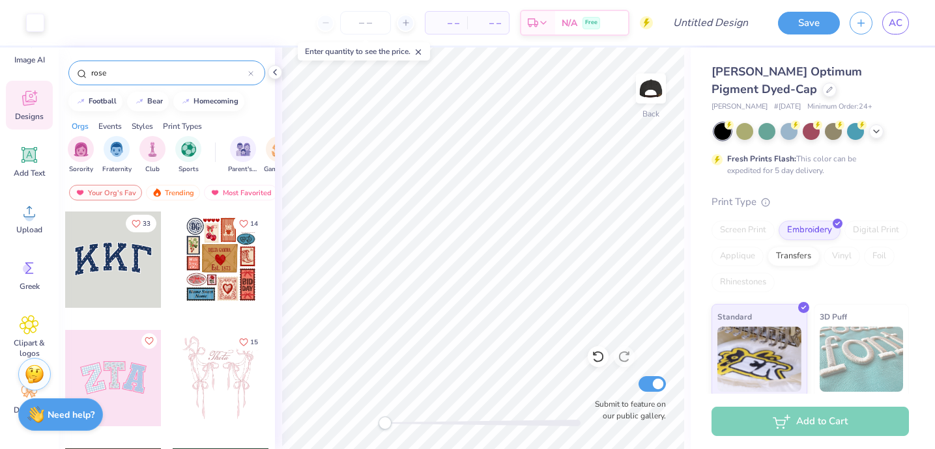
type input "rose"
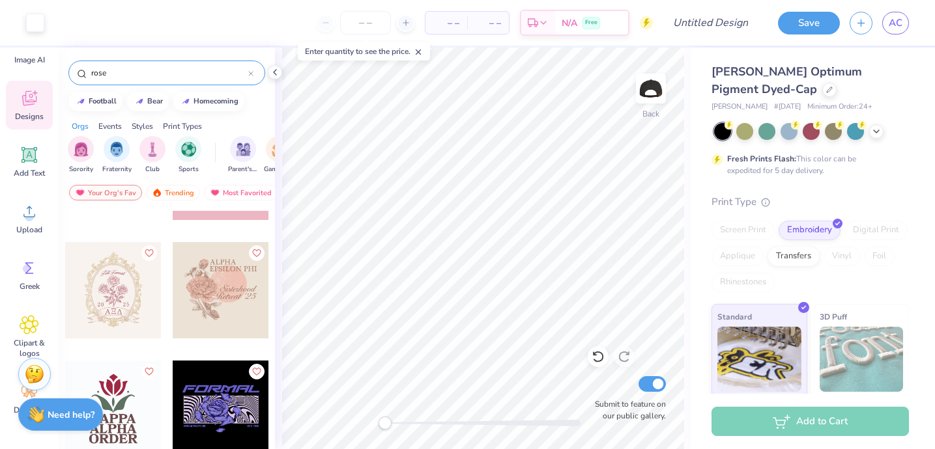
scroll to position [801, 0]
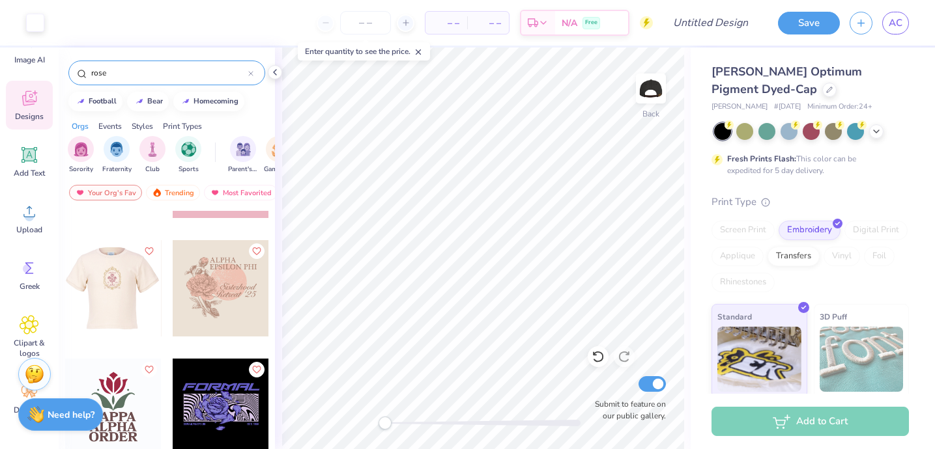
click at [126, 291] on div at bounding box center [112, 288] width 96 height 96
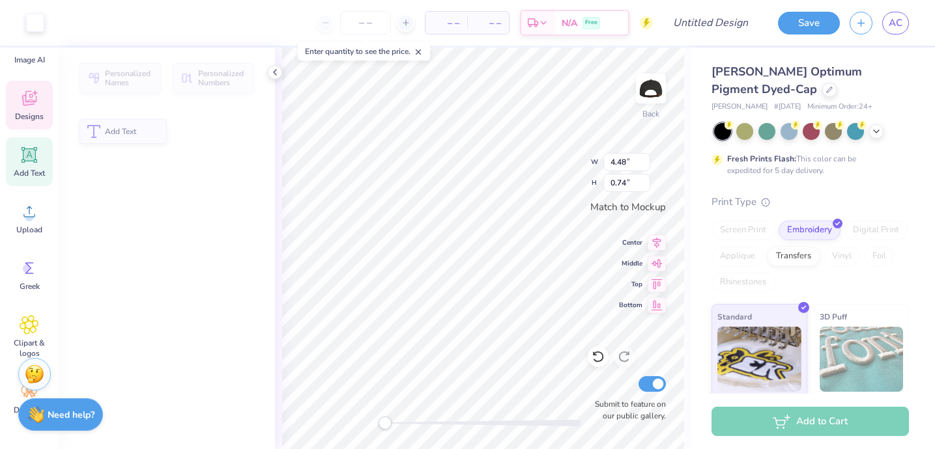
type input "4.48"
type input "0.74"
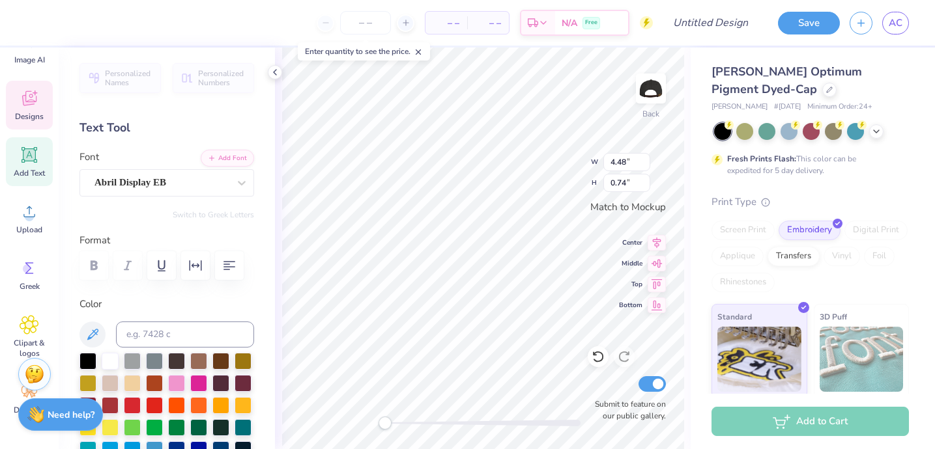
type input "1.50"
type input "1.98"
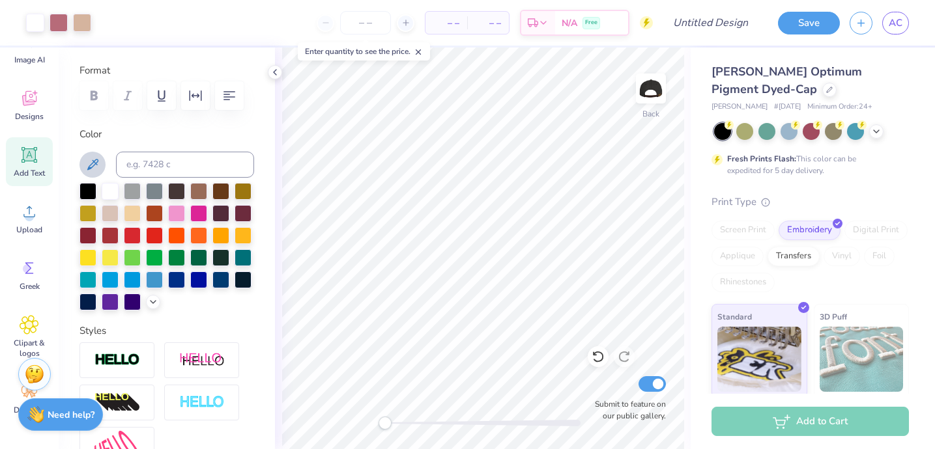
scroll to position [193, 0]
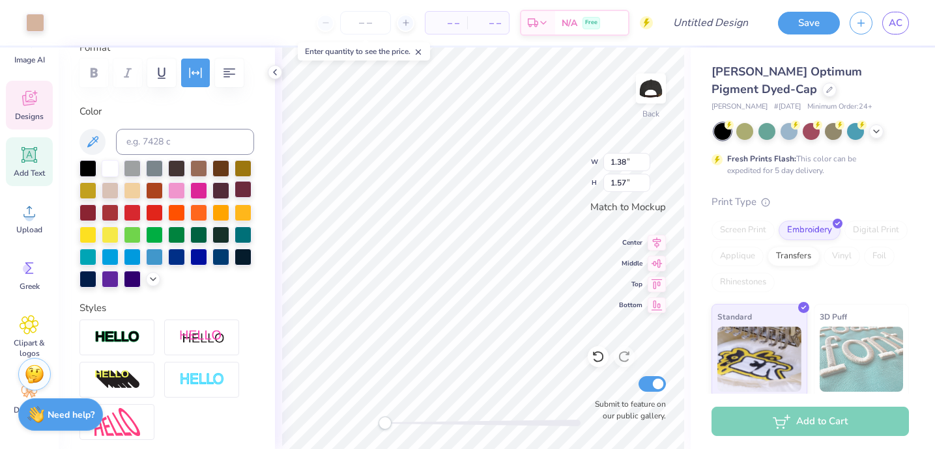
type input "0.15"
type input "0.10"
type input "0.67"
type input "0.15"
click at [113, 164] on div at bounding box center [110, 167] width 17 height 17
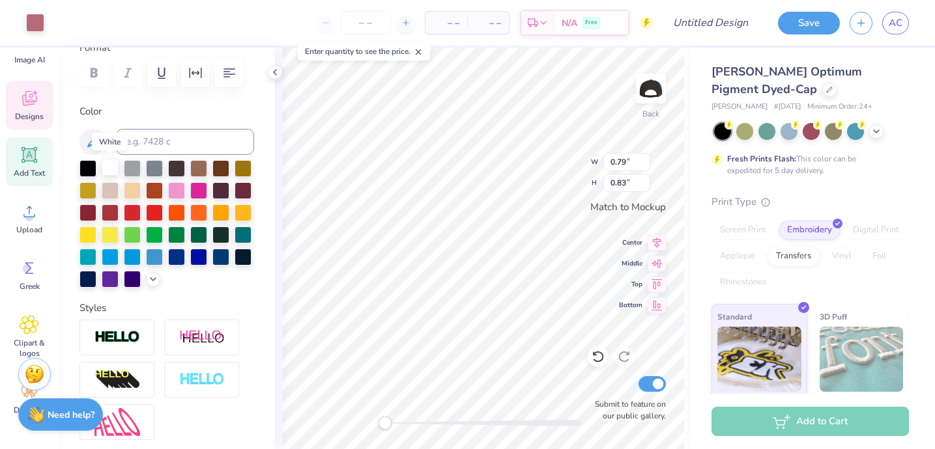
click at [113, 164] on div at bounding box center [110, 167] width 17 height 17
click at [106, 210] on div at bounding box center [110, 211] width 17 height 17
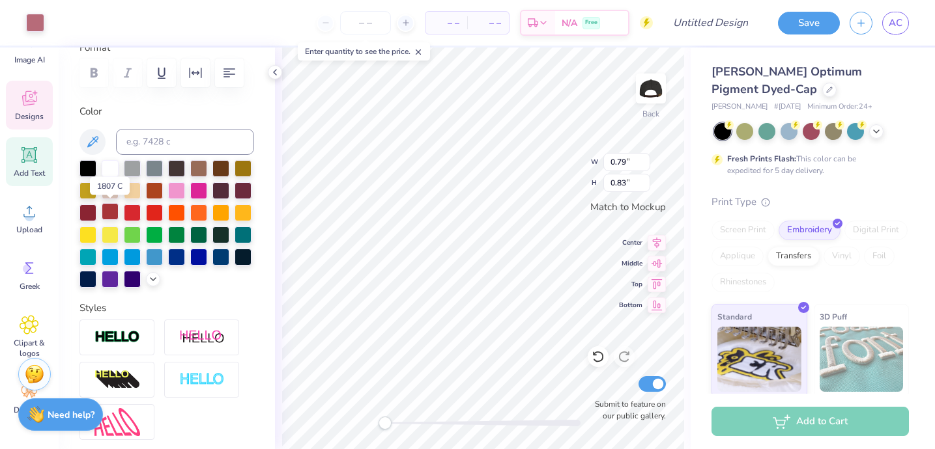
click at [106, 210] on div at bounding box center [110, 211] width 17 height 17
click at [83, 208] on div at bounding box center [87, 211] width 17 height 17
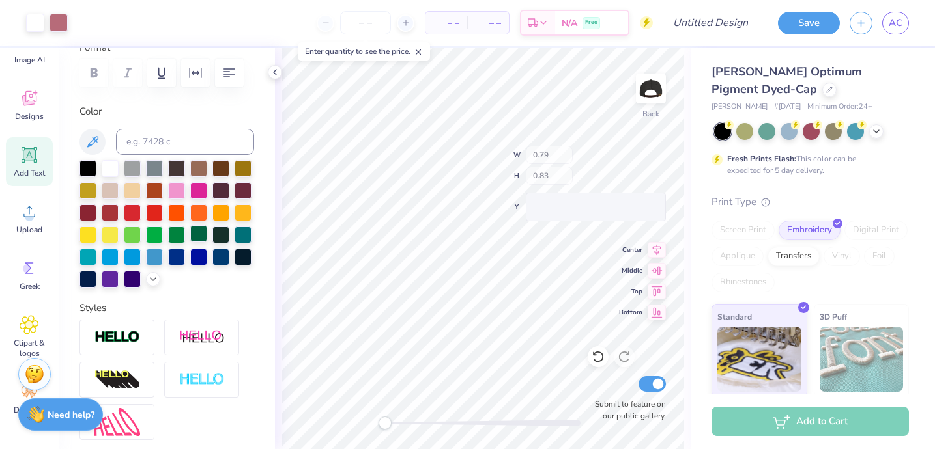
type input "4.48"
type input "1.15"
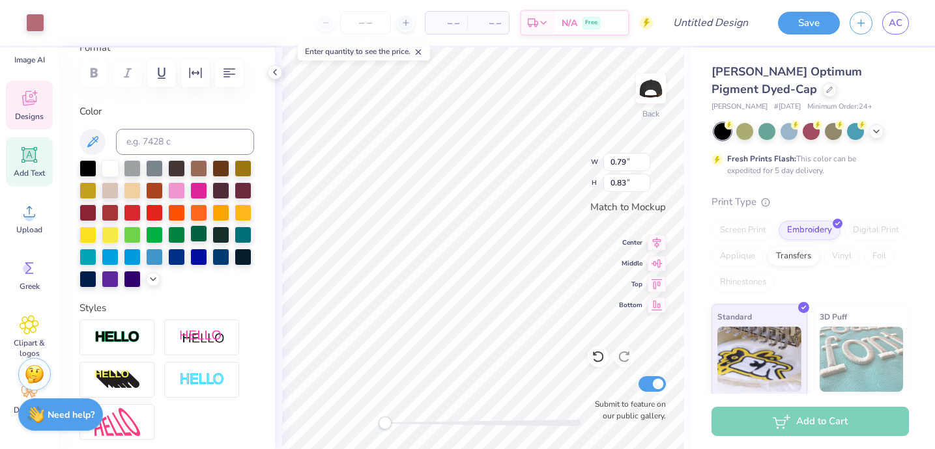
type input "4.48"
type input "0.74"
click at [656, 286] on icon at bounding box center [656, 283] width 18 height 16
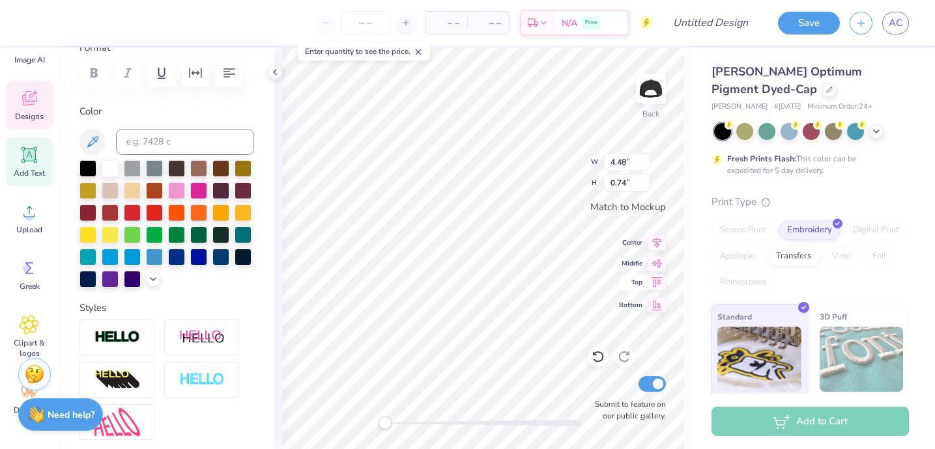
click at [656, 286] on icon at bounding box center [656, 283] width 18 height 16
click at [655, 244] on icon at bounding box center [657, 241] width 8 height 11
type input "1.87"
type input "1.96"
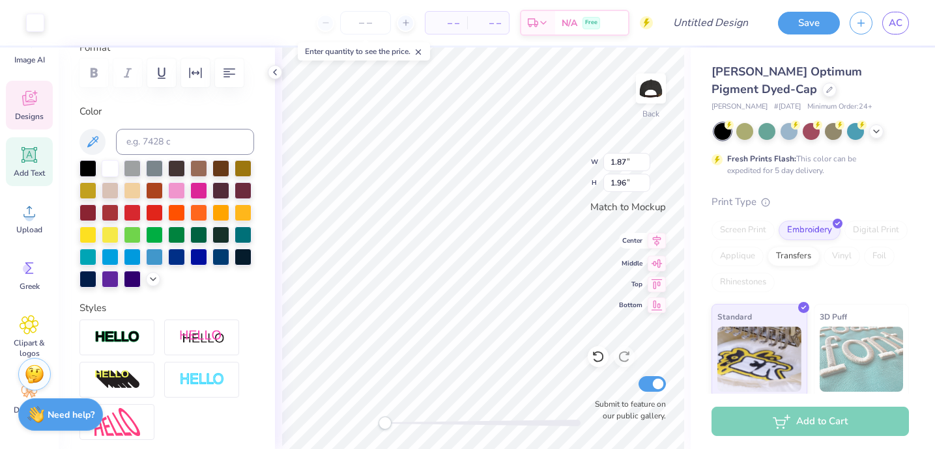
type input "4.48"
type input "0.74"
type input "1.87"
type input "1.96"
